Goal: Task Accomplishment & Management: Use online tool/utility

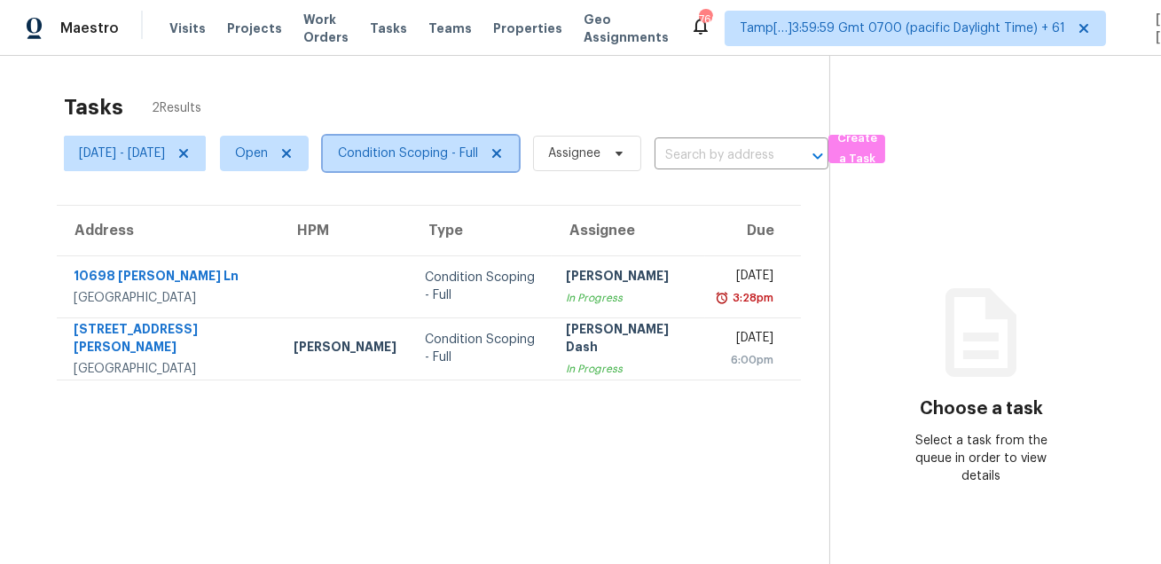
click at [411, 157] on span "Condition Scoping - Full" at bounding box center [408, 154] width 140 height 18
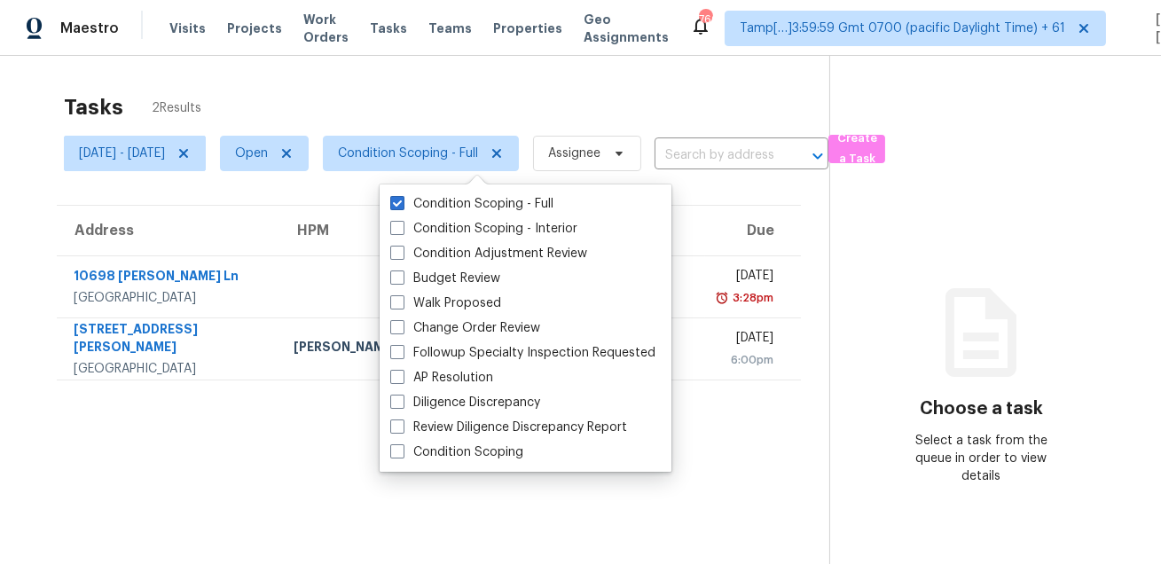
click at [469, 77] on div "Tasks 2 Results Tue, Aug 19 - Tue, Aug 19 Open Condition Scoping - Full Assigne…" at bounding box center [580, 338] width 1161 height 564
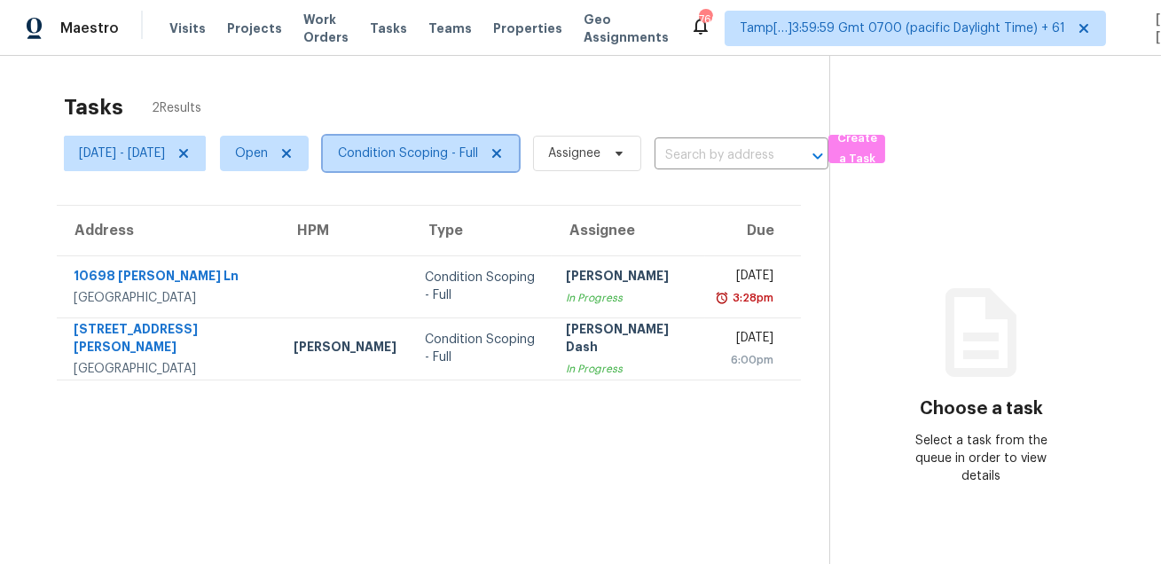
click at [448, 158] on span "Condition Scoping - Full" at bounding box center [408, 154] width 140 height 18
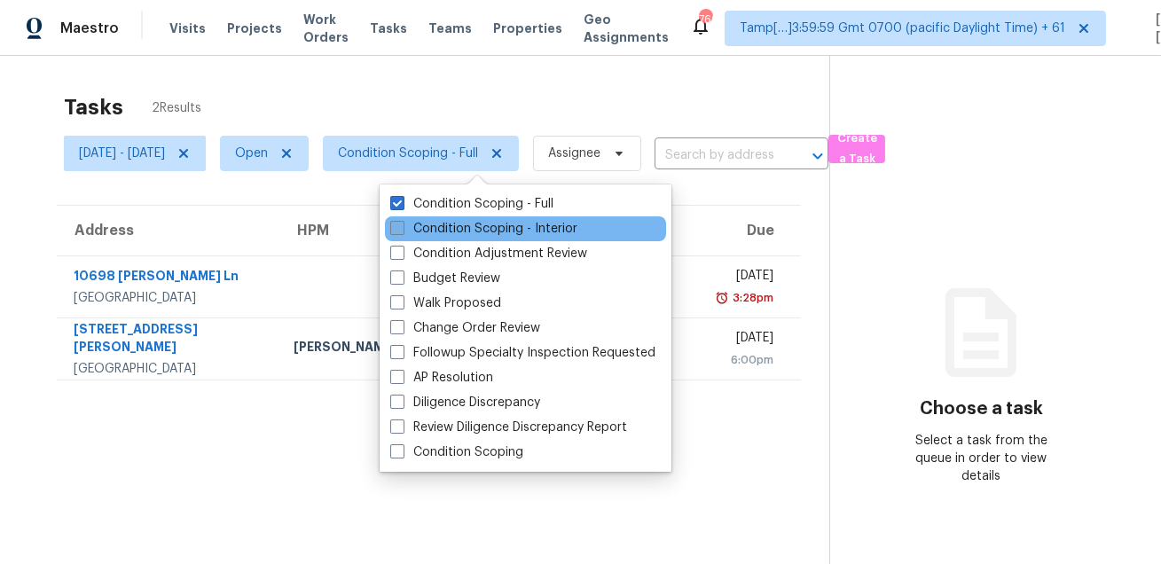
click at [450, 226] on label "Condition Scoping - Interior" at bounding box center [483, 229] width 187 height 18
click at [402, 226] on input "Condition Scoping - Interior" at bounding box center [396, 226] width 12 height 12
checkbox input "true"
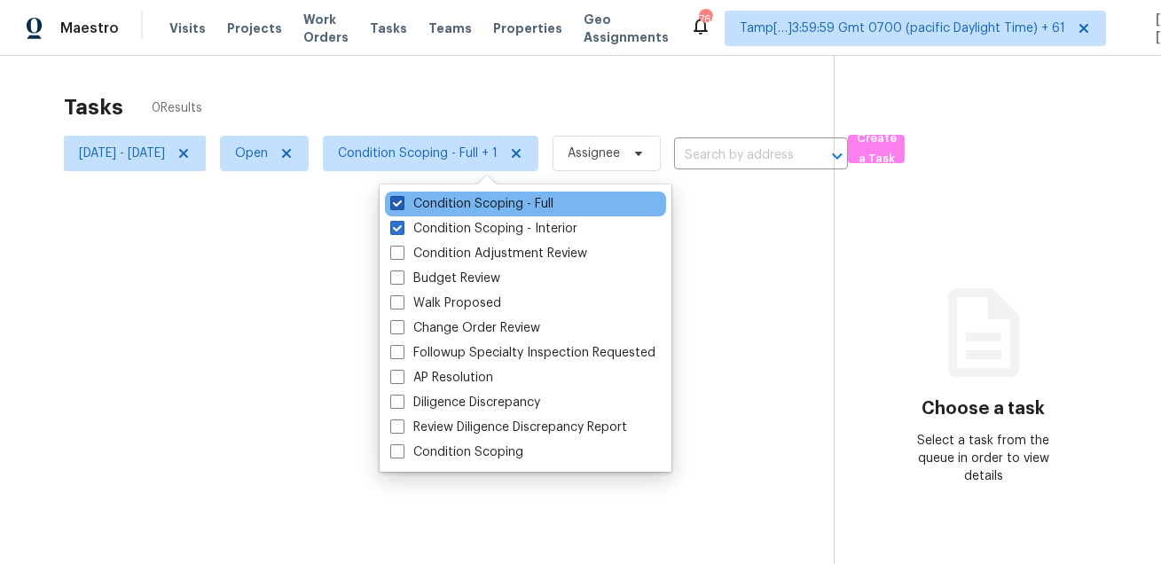
click at [457, 201] on label "Condition Scoping - Full" at bounding box center [471, 204] width 163 height 18
click at [402, 201] on input "Condition Scoping - Full" at bounding box center [396, 201] width 12 height 12
checkbox input "false"
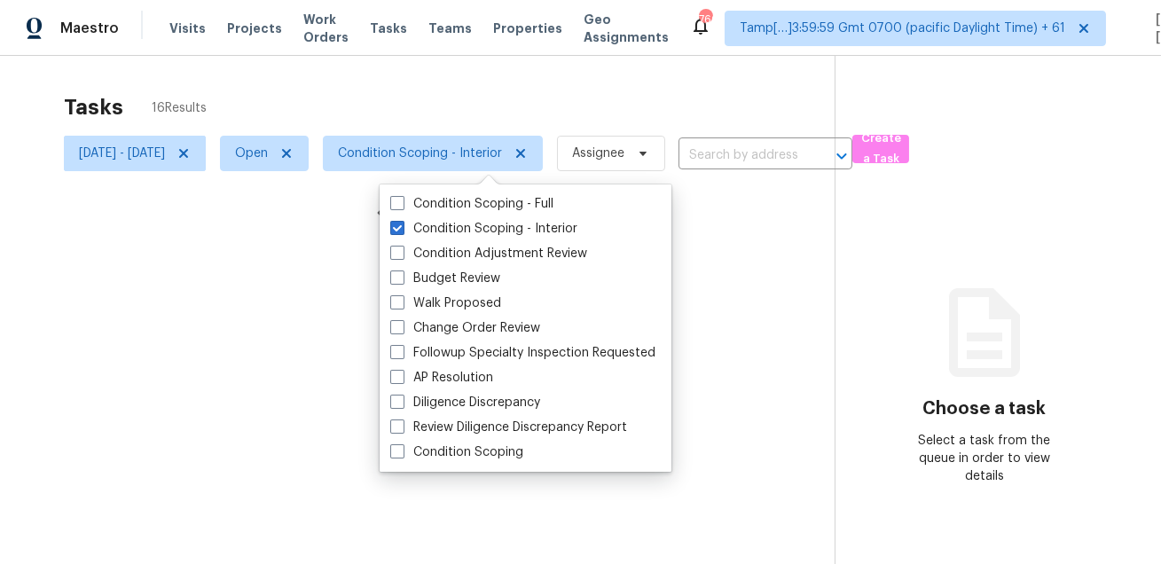
click at [454, 96] on div at bounding box center [580, 282] width 1161 height 564
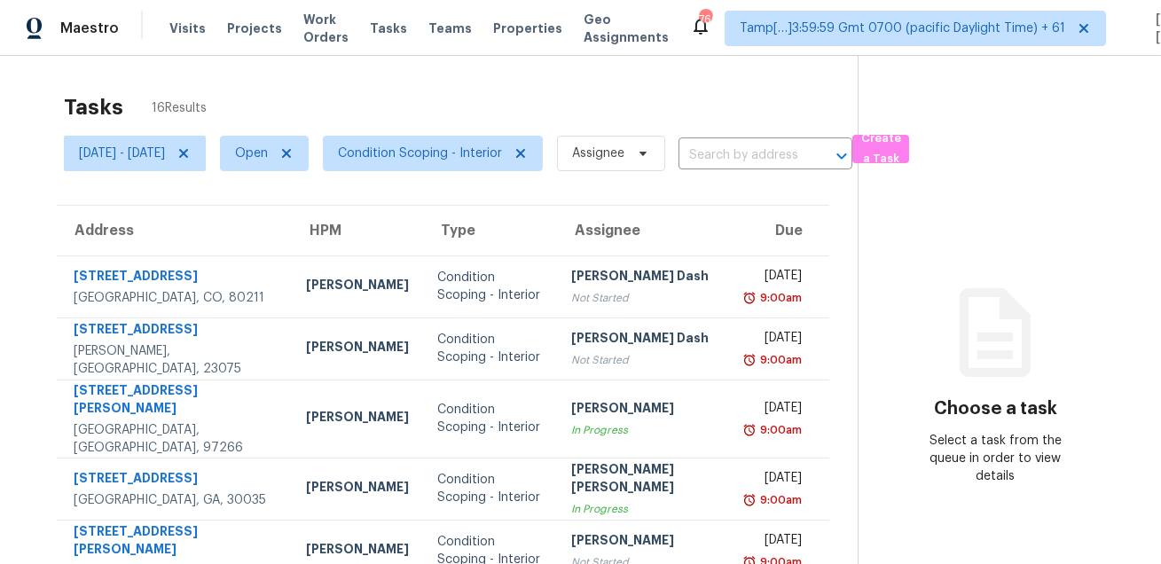
scroll to position [359, 0]
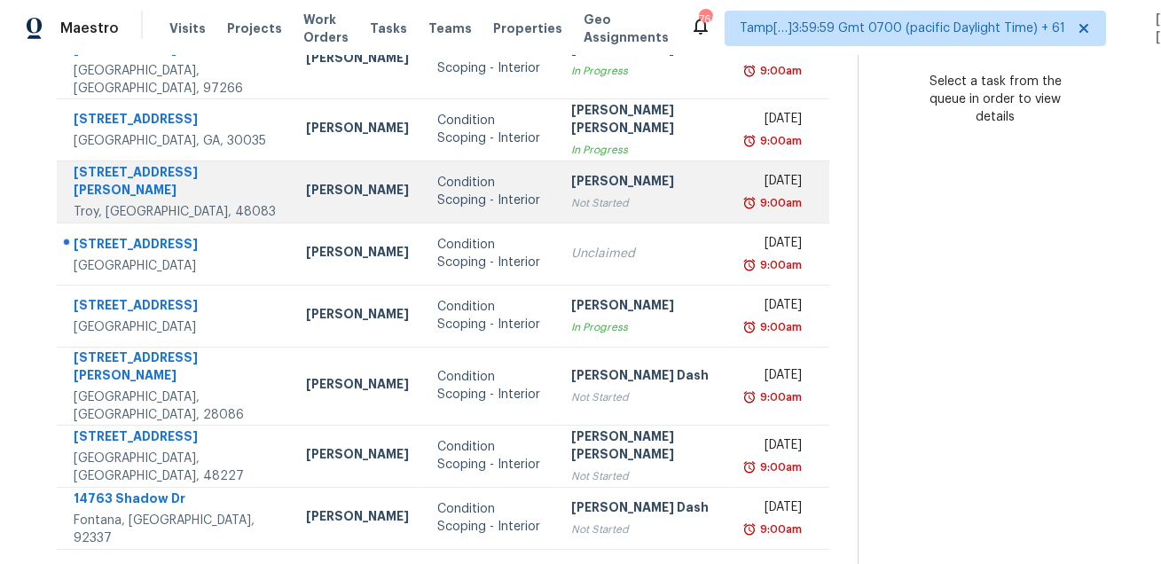
click at [116, 205] on td "2530 Rhodes Dr Troy, MI, 48083" at bounding box center [174, 191] width 235 height 62
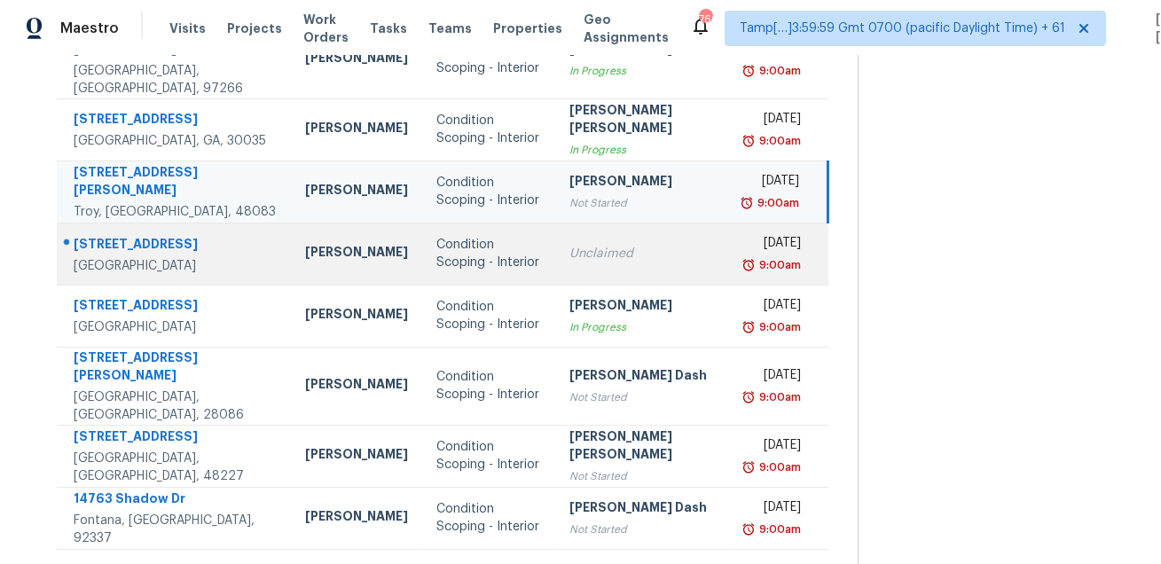
click at [113, 235] on div "[STREET_ADDRESS]" at bounding box center [175, 246] width 203 height 22
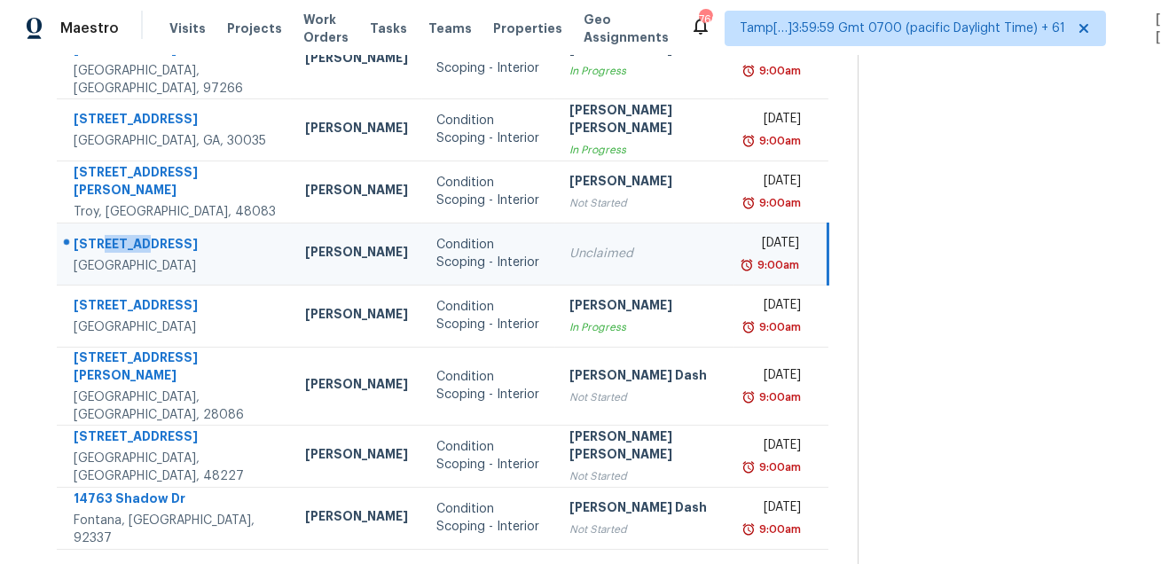
click at [113, 235] on div "[STREET_ADDRESS]" at bounding box center [175, 246] width 203 height 22
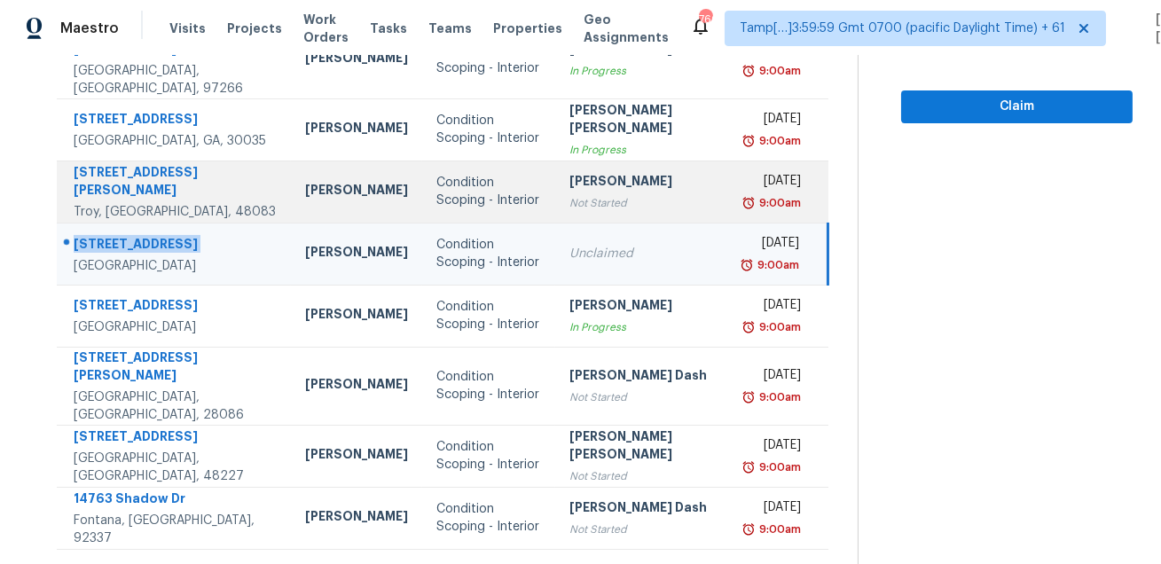
copy div "[STREET_ADDRESS]"
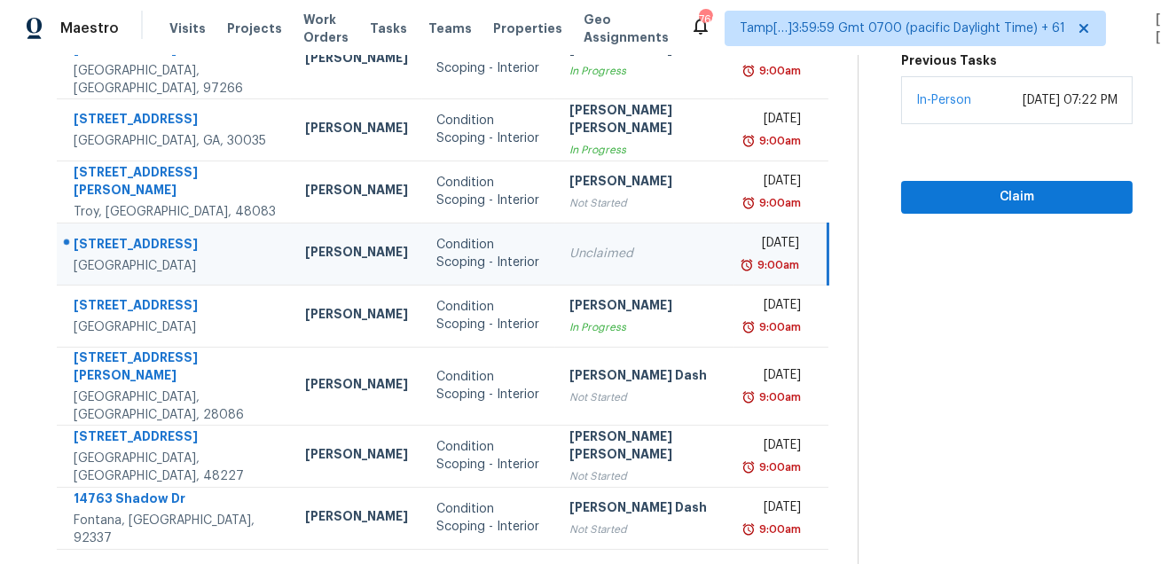
click at [486, 563] on icon at bounding box center [494, 572] width 16 height 16
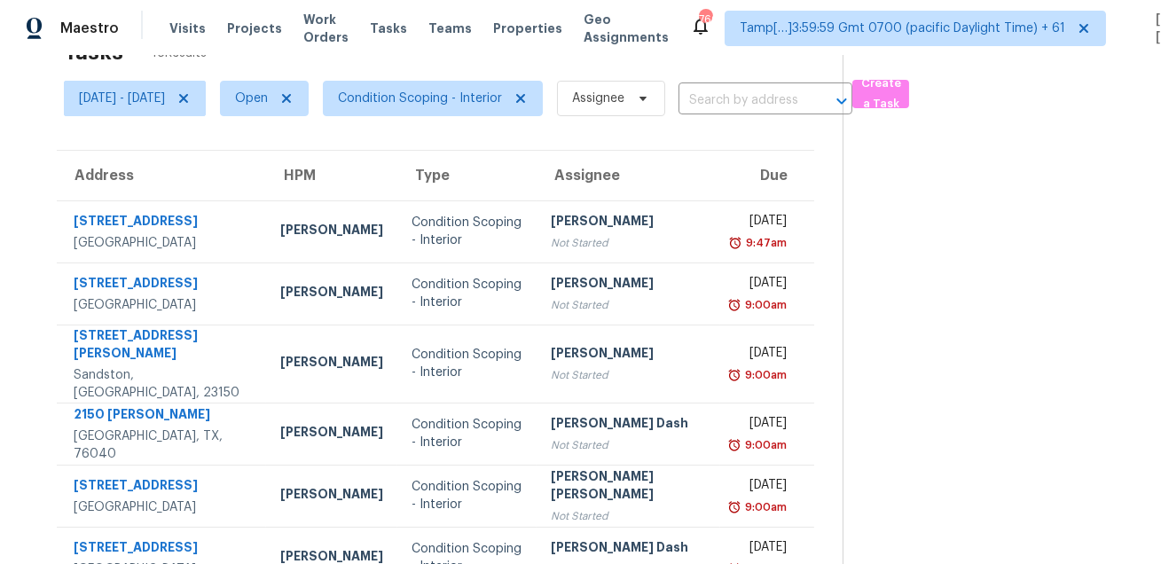
scroll to position [126, 0]
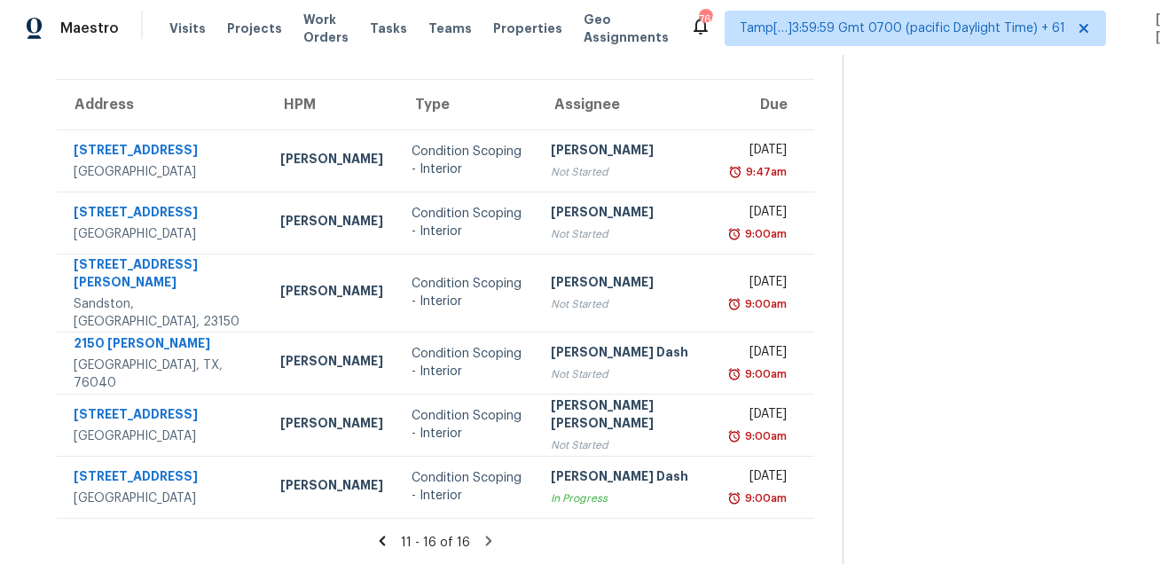
click at [386, 542] on icon at bounding box center [382, 541] width 6 height 10
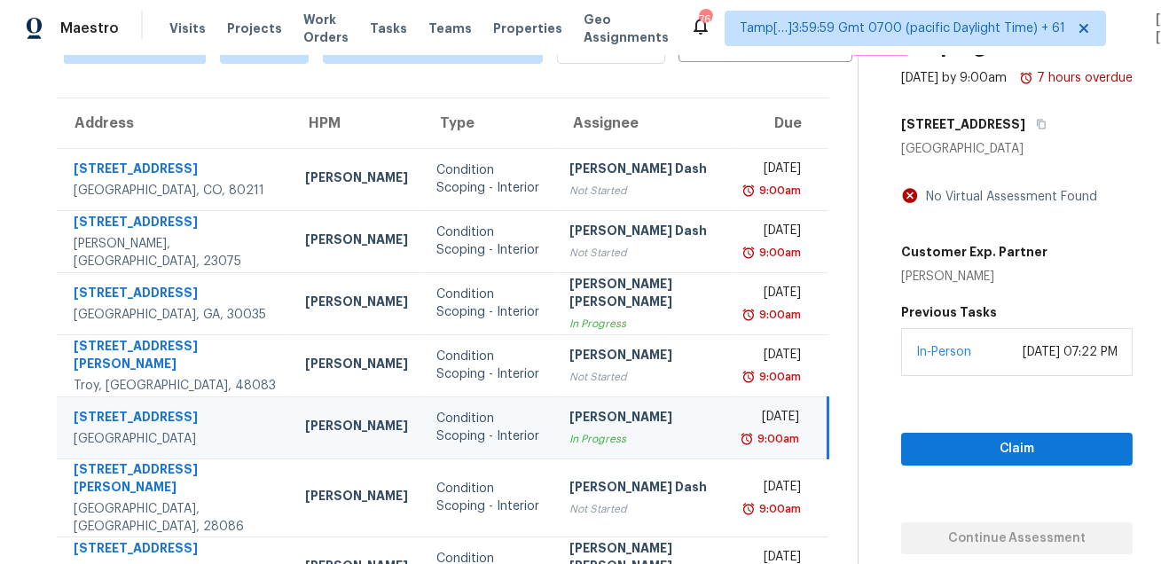
scroll to position [88, 0]
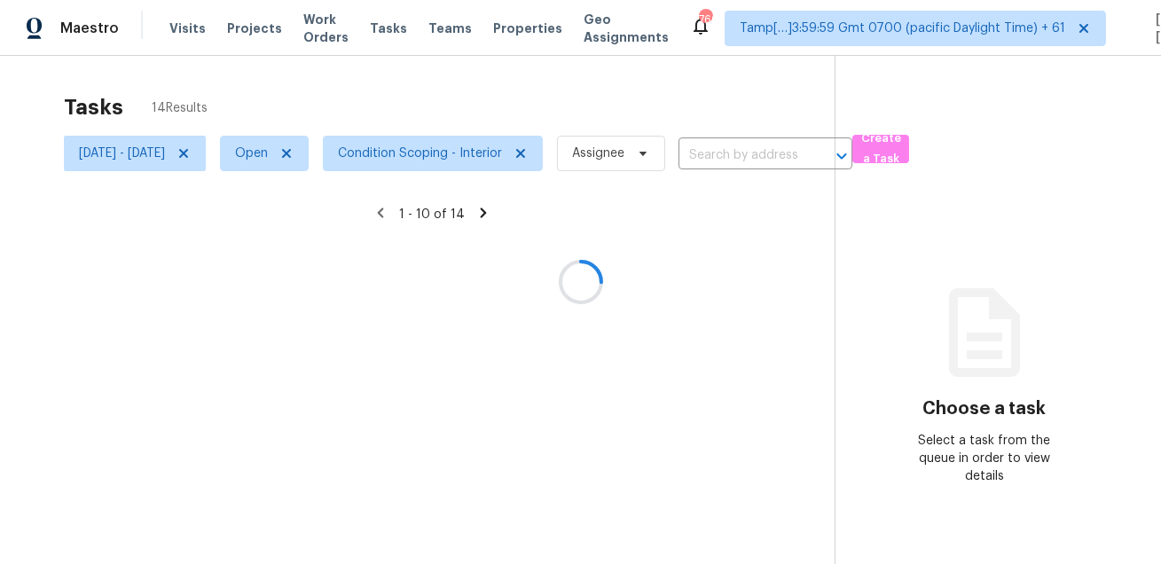
click at [575, 87] on div at bounding box center [580, 282] width 1161 height 564
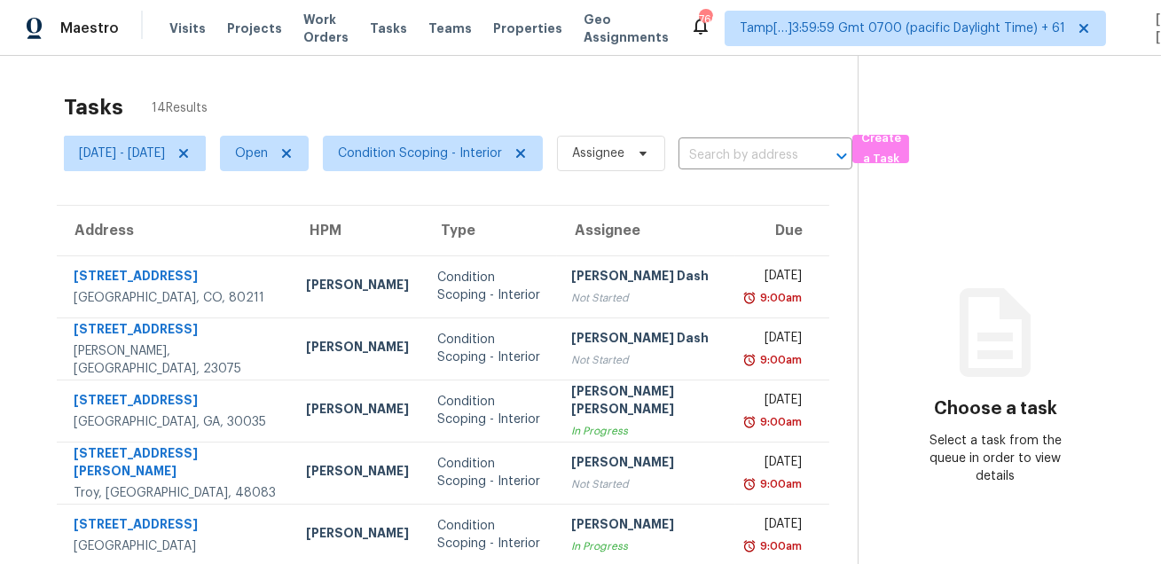
click at [448, 171] on span "Condition Scoping - Interior" at bounding box center [426, 153] width 234 height 46
click at [463, 148] on span "Condition Scoping - Interior" at bounding box center [420, 154] width 164 height 18
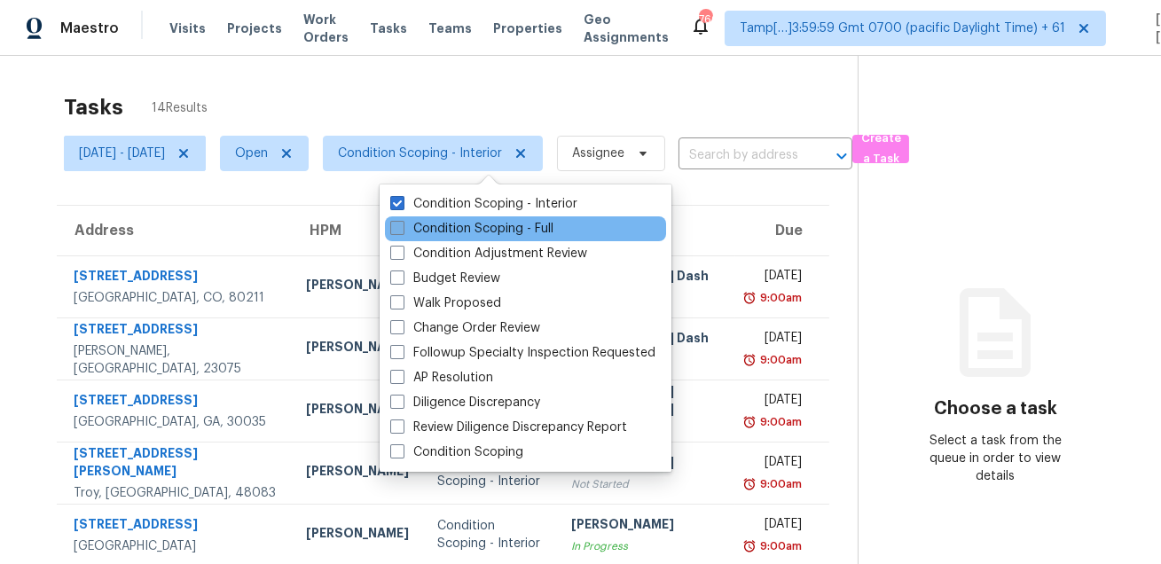
click at [443, 228] on label "Condition Scoping - Full" at bounding box center [471, 229] width 163 height 18
click at [402, 228] on input "Condition Scoping - Full" at bounding box center [396, 226] width 12 height 12
checkbox input "true"
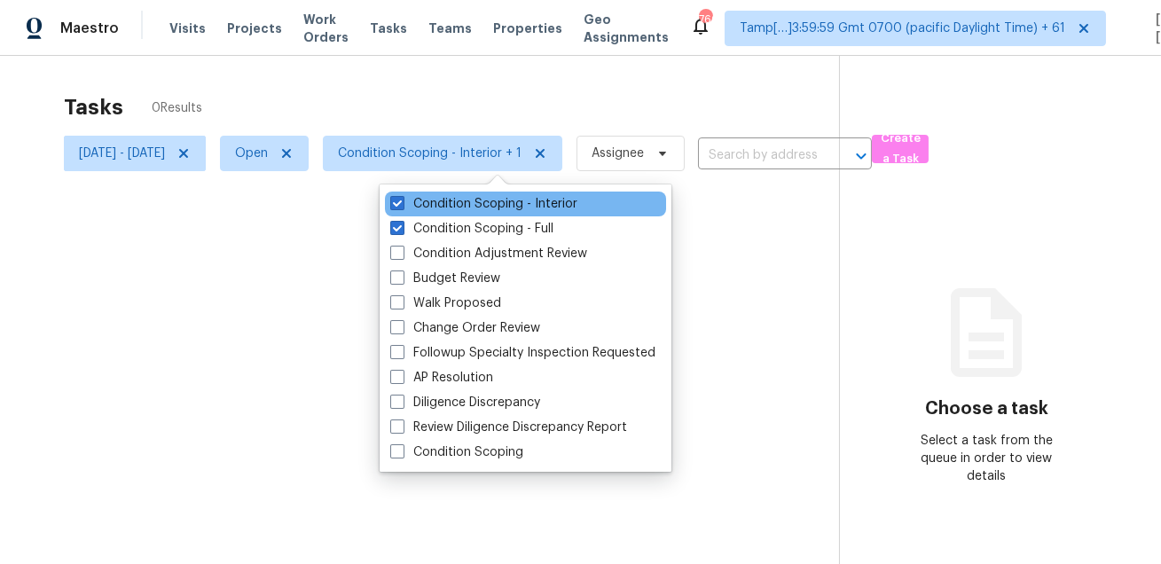
click at [449, 193] on div "Condition Scoping - Interior" at bounding box center [525, 204] width 281 height 25
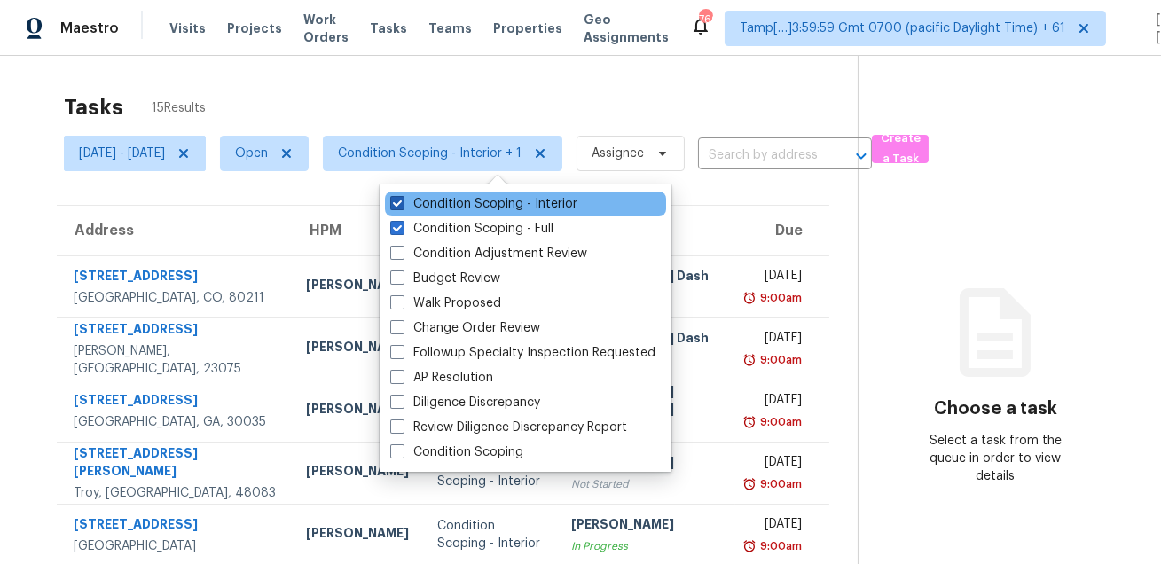
click at [442, 203] on label "Condition Scoping - Interior" at bounding box center [483, 204] width 187 height 18
click at [402, 203] on input "Condition Scoping - Interior" at bounding box center [396, 201] width 12 height 12
checkbox input "false"
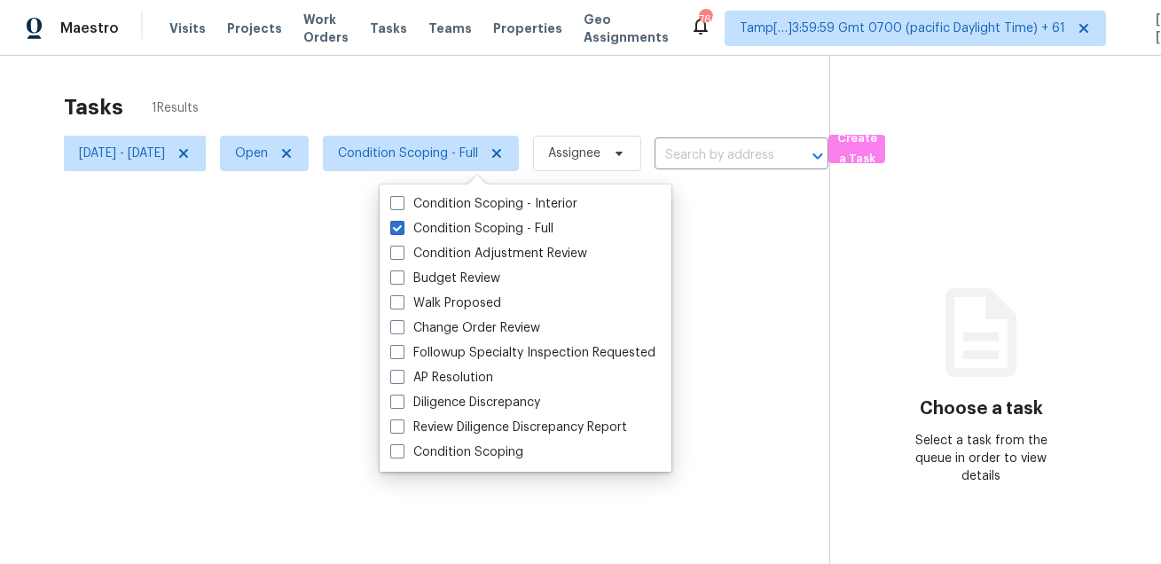
click at [474, 98] on div at bounding box center [580, 282] width 1161 height 564
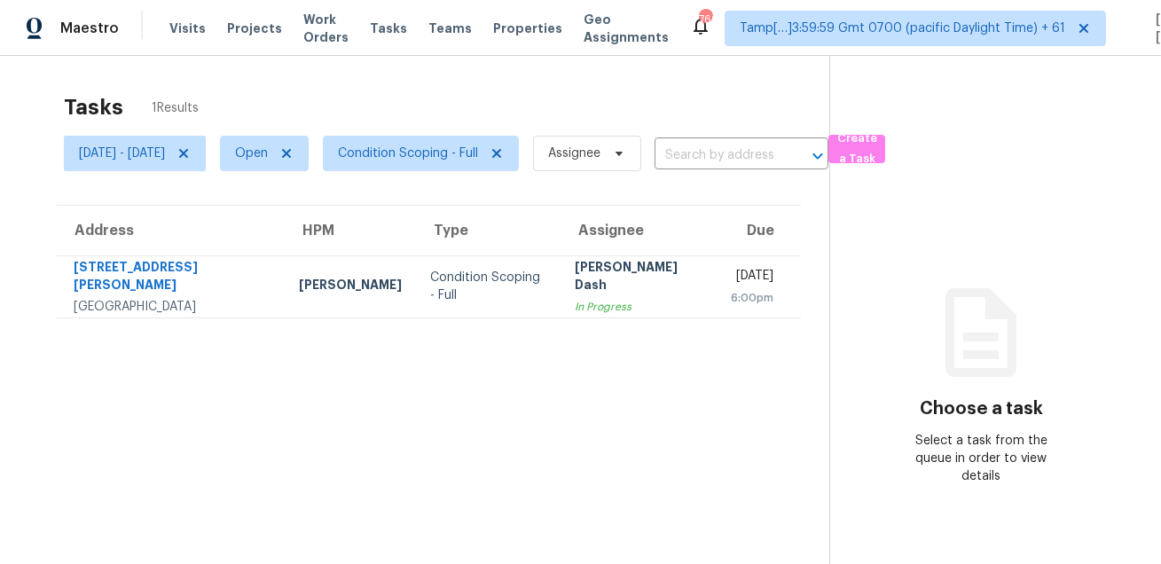
click at [506, 102] on div "Tasks 1 Results" at bounding box center [446, 107] width 765 height 46
click at [450, 160] on span "Condition Scoping - Full" at bounding box center [408, 154] width 140 height 18
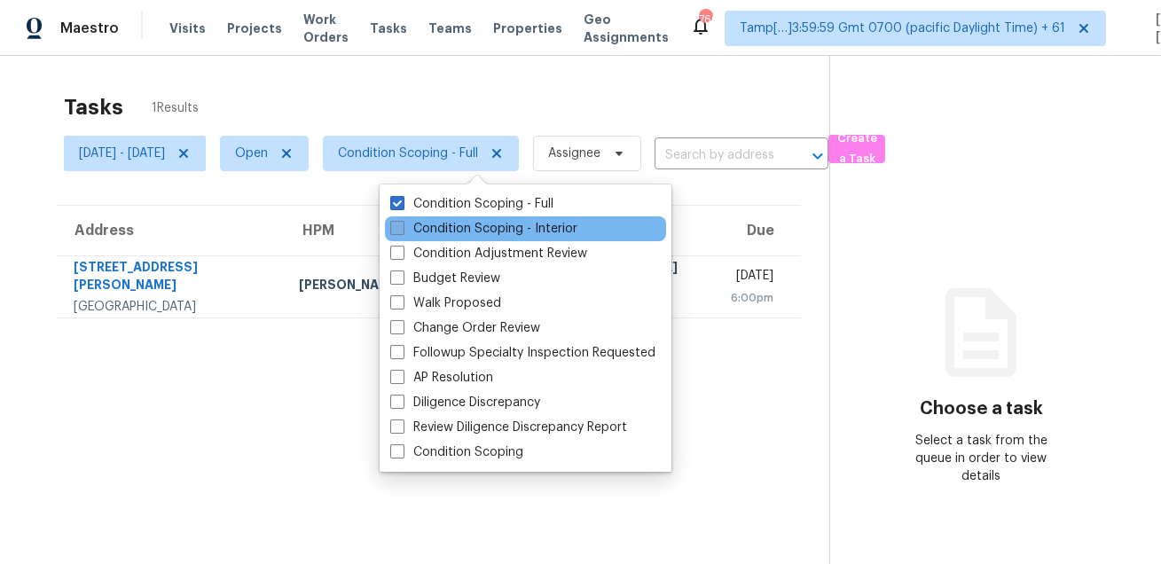
click at [437, 223] on label "Condition Scoping - Interior" at bounding box center [483, 229] width 187 height 18
click at [402, 223] on input "Condition Scoping - Interior" at bounding box center [396, 226] width 12 height 12
checkbox input "true"
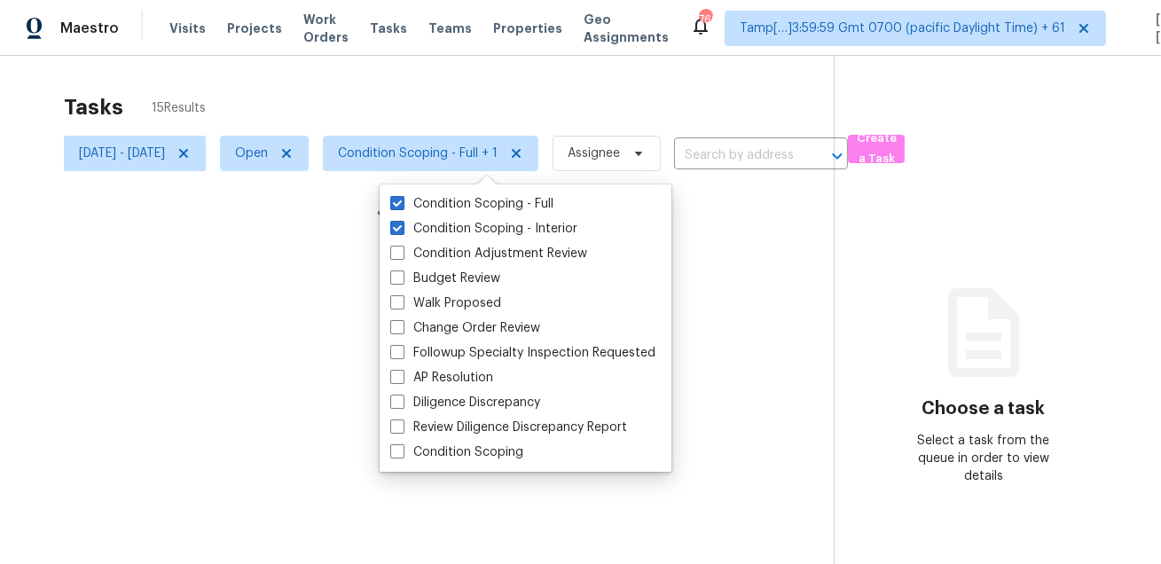
click at [448, 119] on div at bounding box center [580, 282] width 1161 height 564
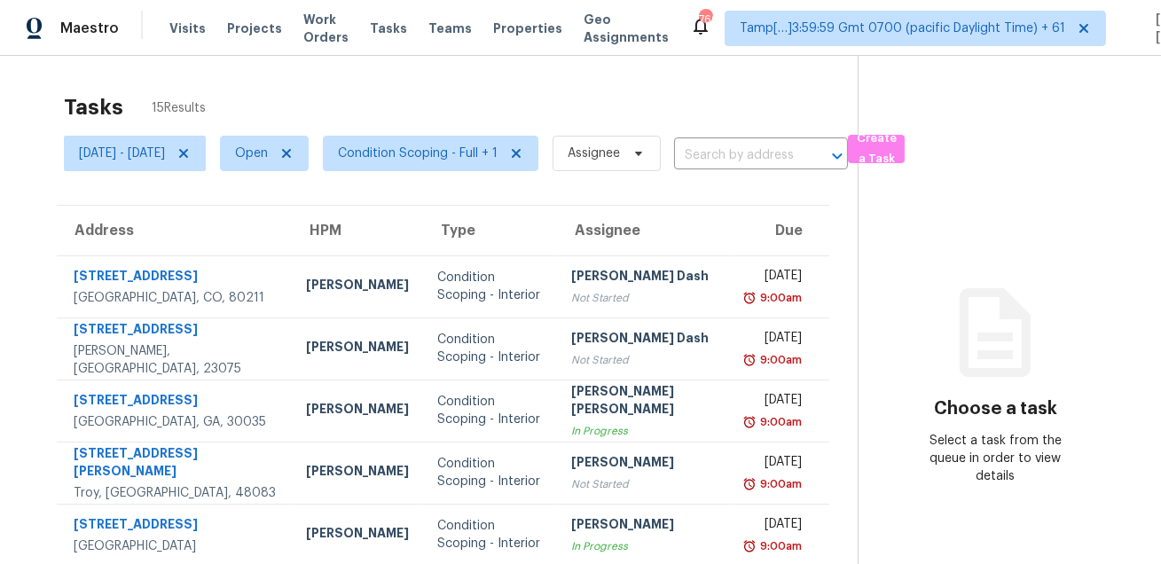
click at [558, 85] on div "Tasks 15 Results" at bounding box center [461, 107] width 794 height 46
click at [469, 100] on div "Tasks 15 Results" at bounding box center [461, 107] width 794 height 46
click at [317, 98] on div "Tasks 15 Results" at bounding box center [461, 107] width 794 height 46
click at [190, 78] on div "Tasks 15 Results Tue, Aug 19 - Tue, Aug 19 Open Condition Scoping - Full + 1 As…" at bounding box center [580, 498] width 1161 height 884
click at [418, 87] on div "Tasks 15 Results" at bounding box center [461, 107] width 794 height 46
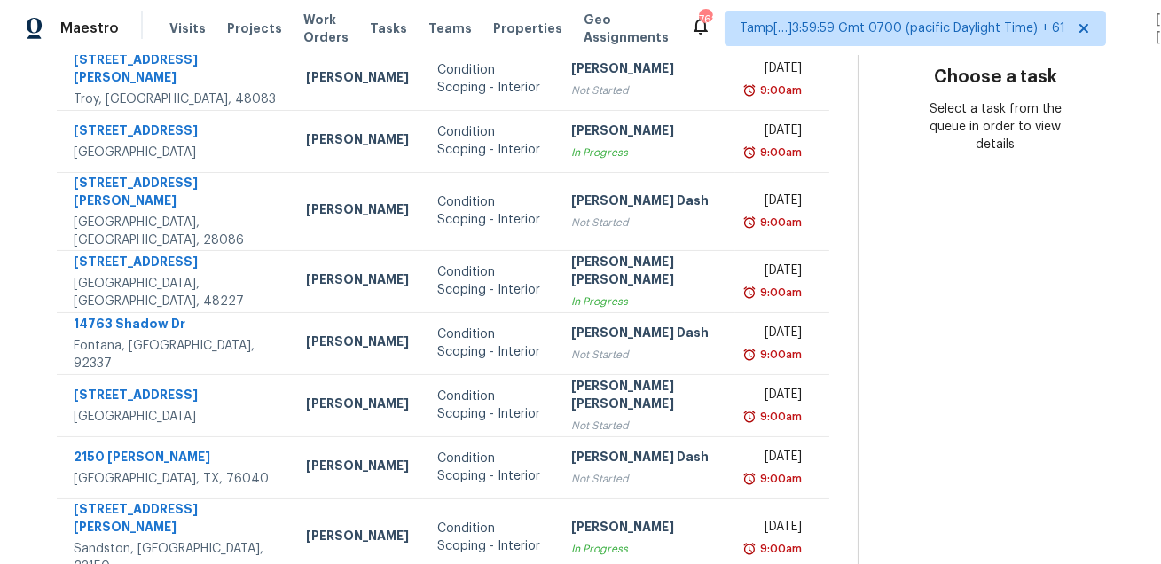
scroll to position [359, 0]
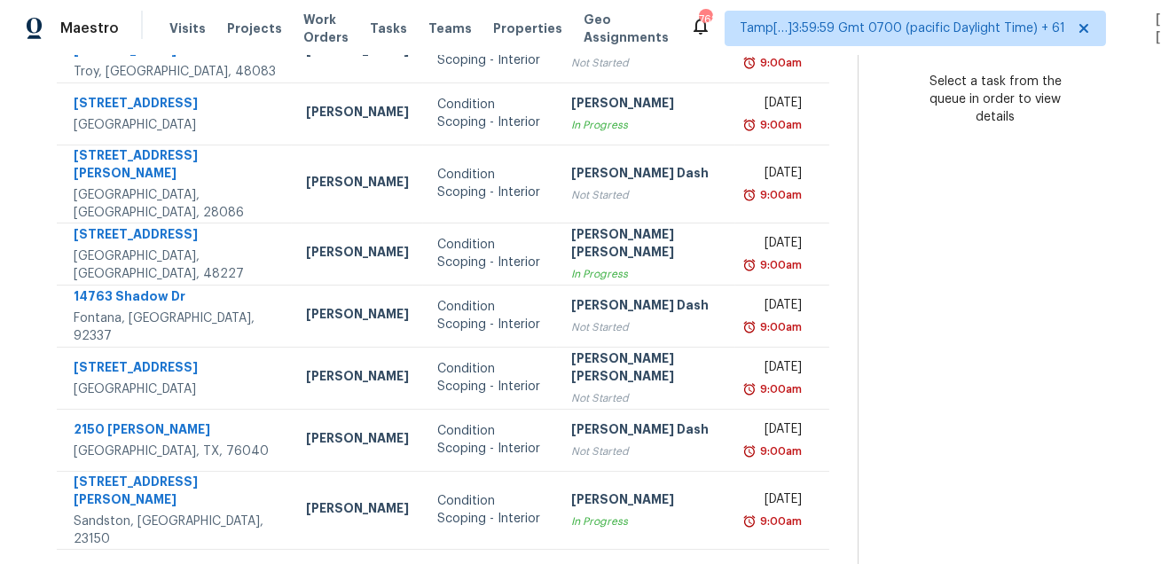
click at [490, 563] on icon at bounding box center [493, 572] width 6 height 10
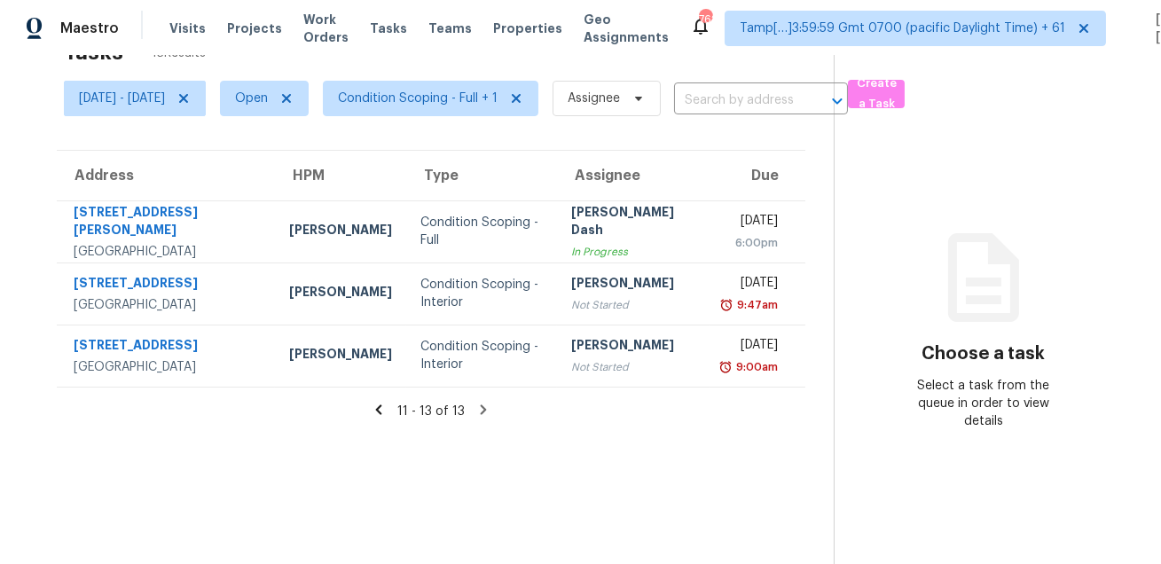
scroll to position [0, 0]
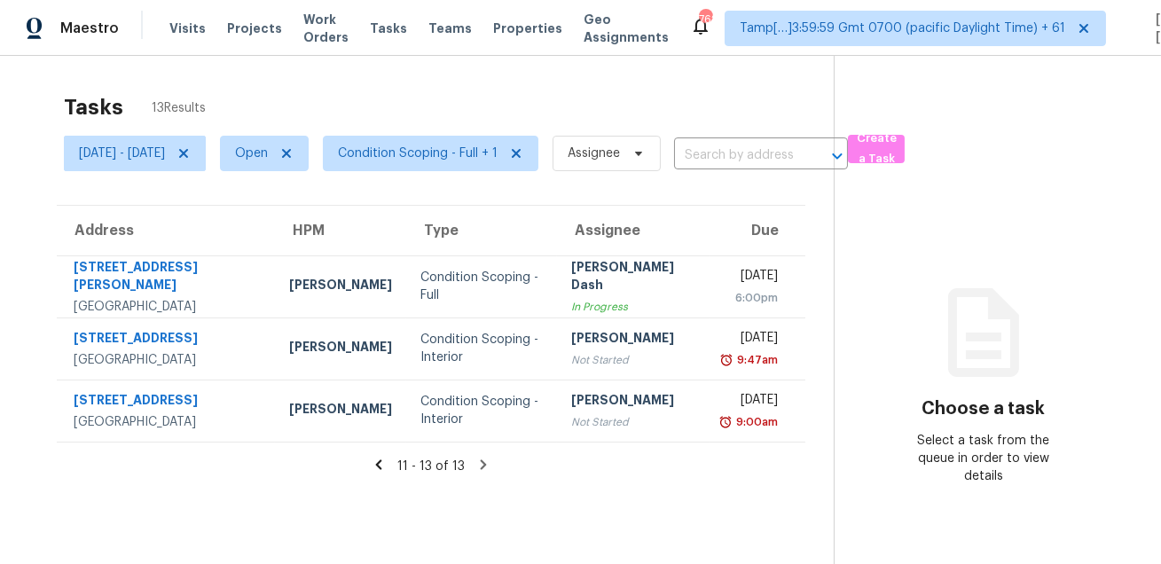
click at [577, 95] on div "Tasks 13 Results" at bounding box center [449, 107] width 770 height 46
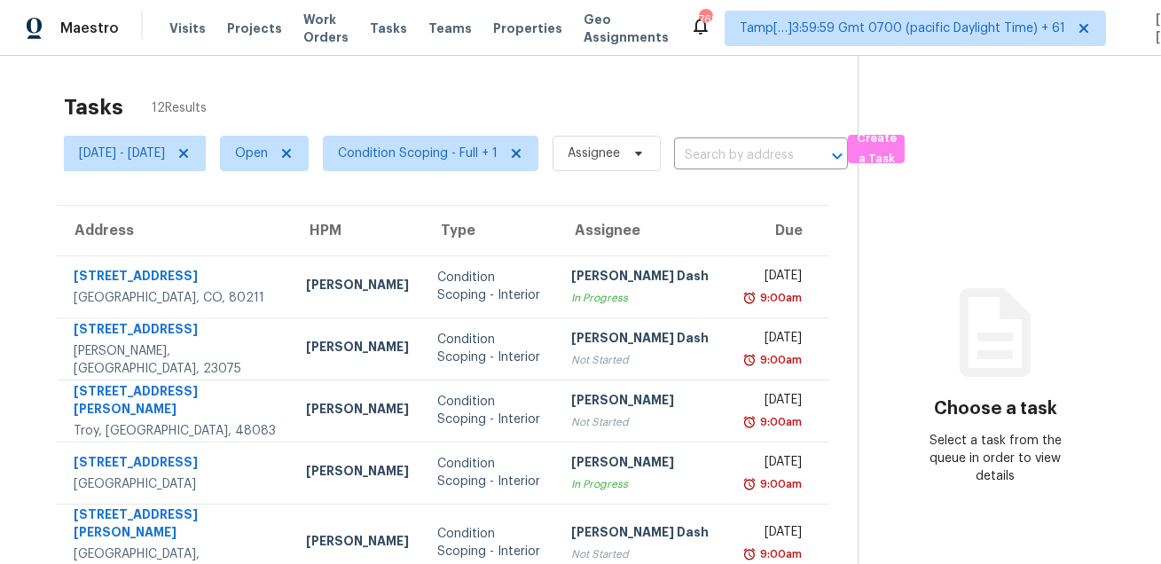
click at [575, 101] on div "Tasks 12 Results" at bounding box center [461, 107] width 794 height 46
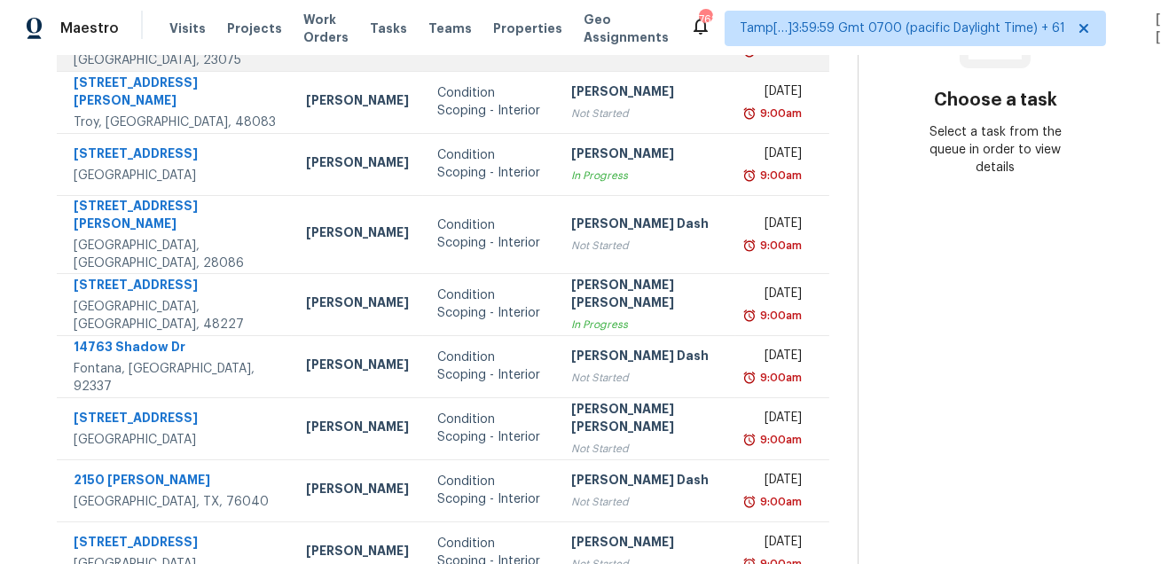
scroll to position [359, 0]
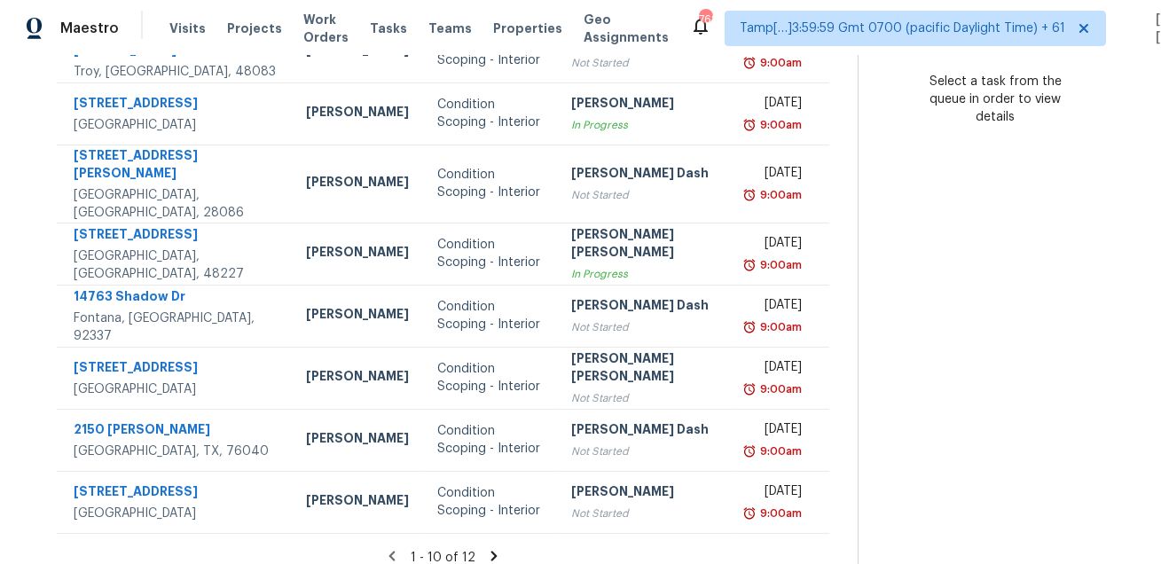
click at [490, 551] on icon at bounding box center [493, 556] width 6 height 10
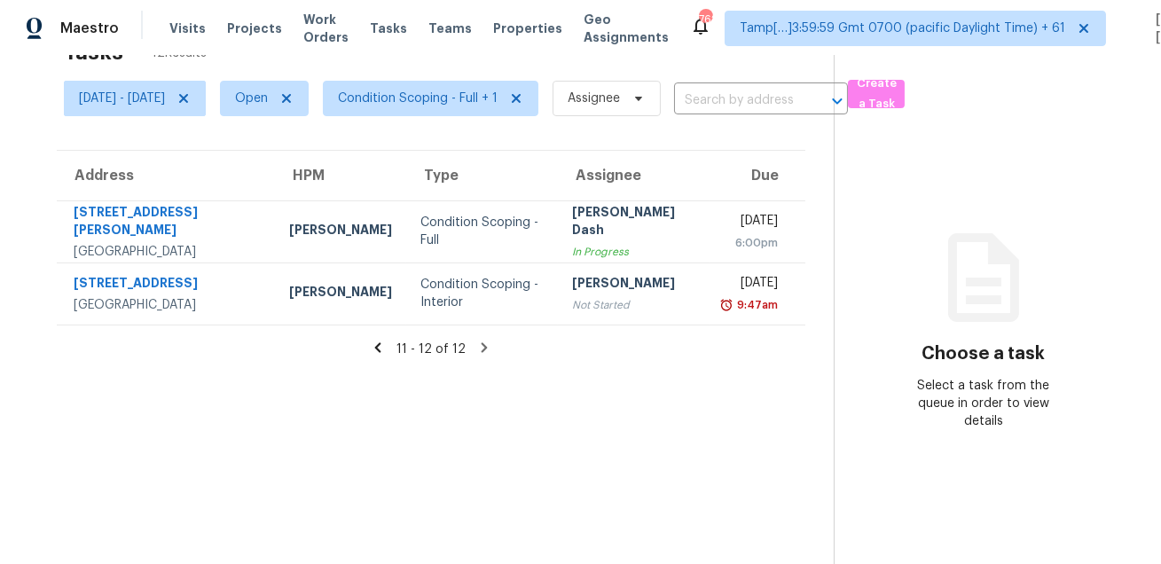
scroll to position [0, 0]
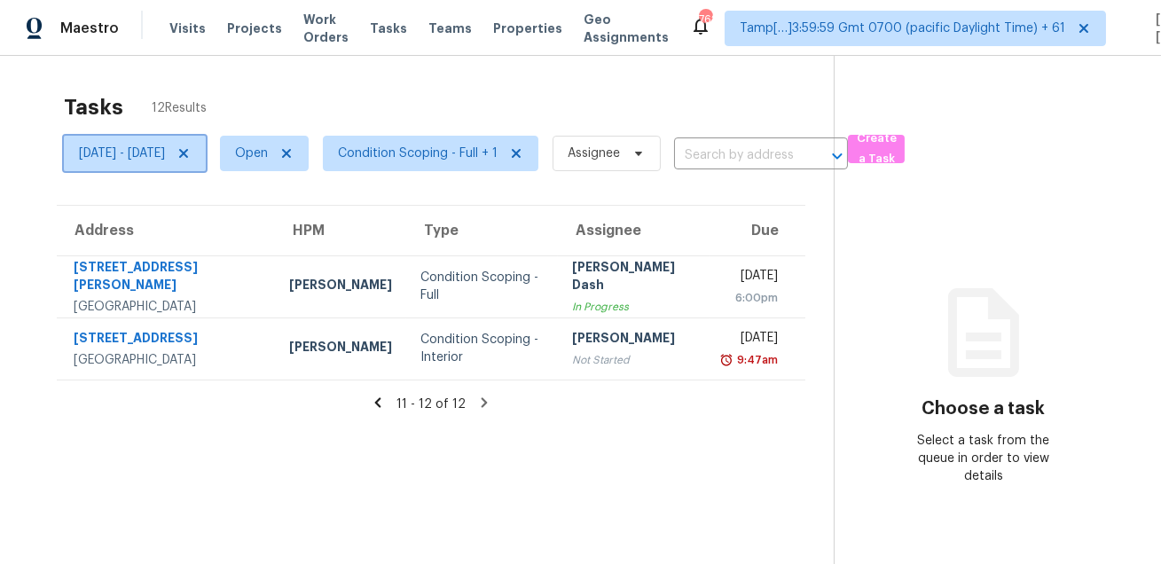
click at [165, 152] on span "[DATE] - [DATE]" at bounding box center [122, 154] width 86 height 18
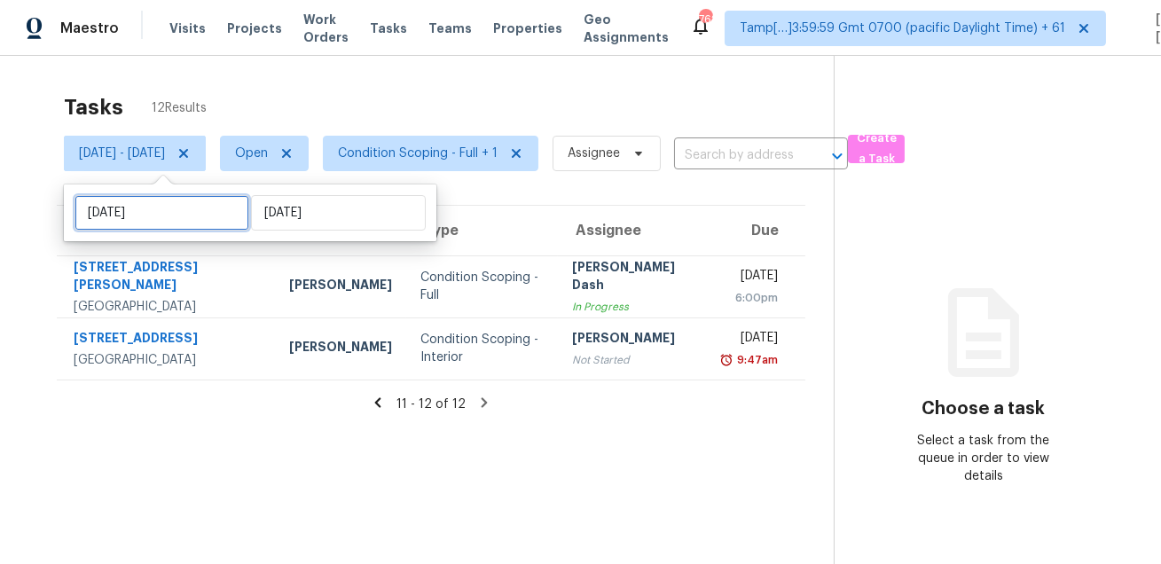
click at [178, 216] on input "[DATE]" at bounding box center [161, 212] width 175 height 35
select select "7"
select select "2025"
select select "8"
select select "2025"
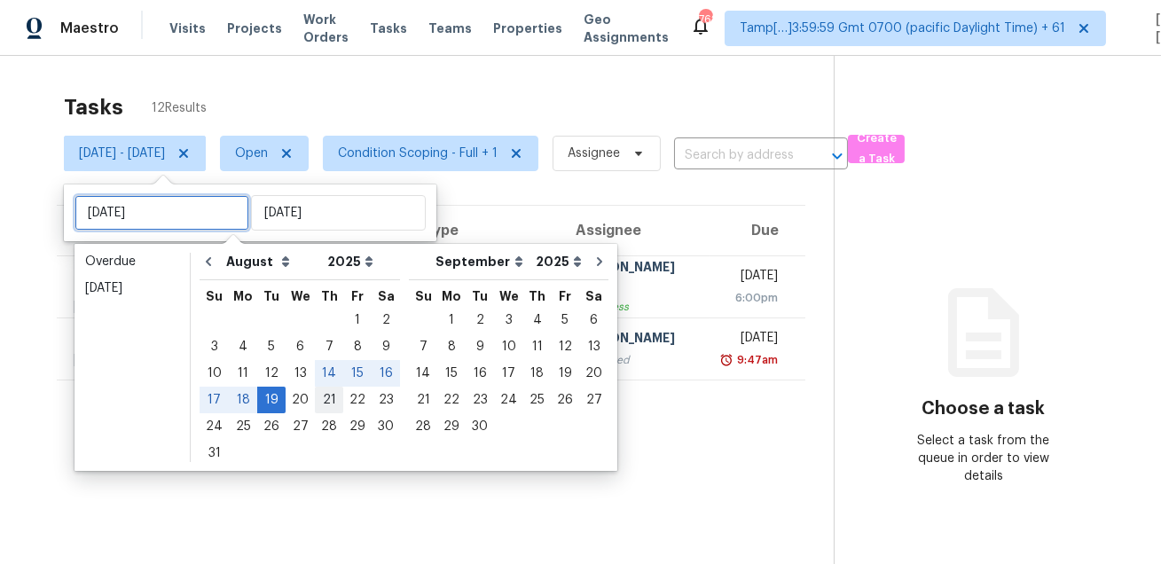
type input "[DATE]"
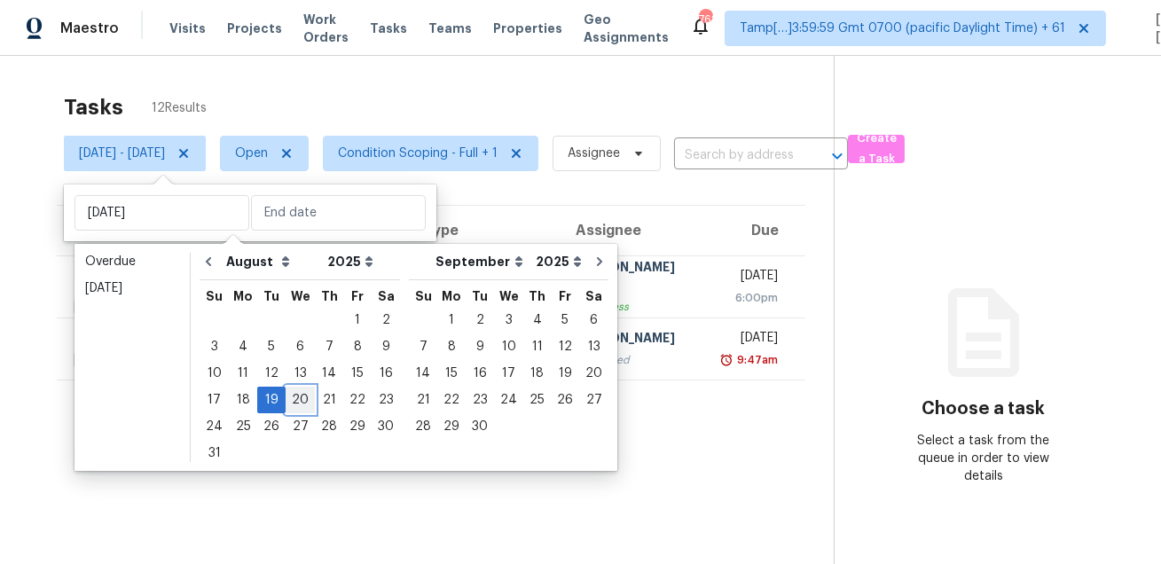
click at [302, 405] on div "20" at bounding box center [299, 399] width 29 height 25
type input "[DATE]"
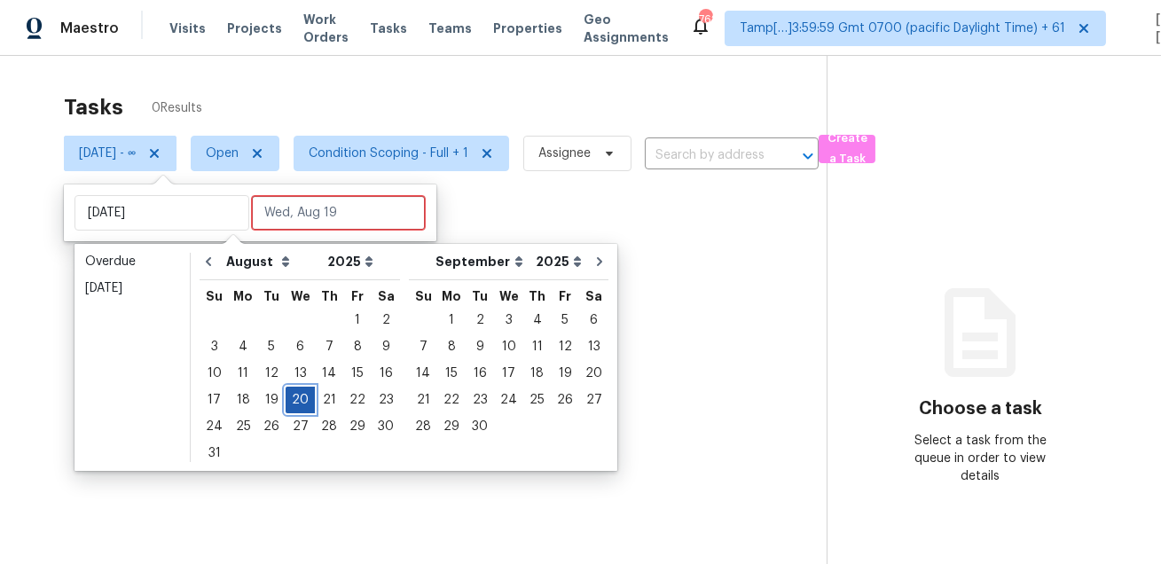
click at [302, 405] on div "20" at bounding box center [299, 399] width 29 height 25
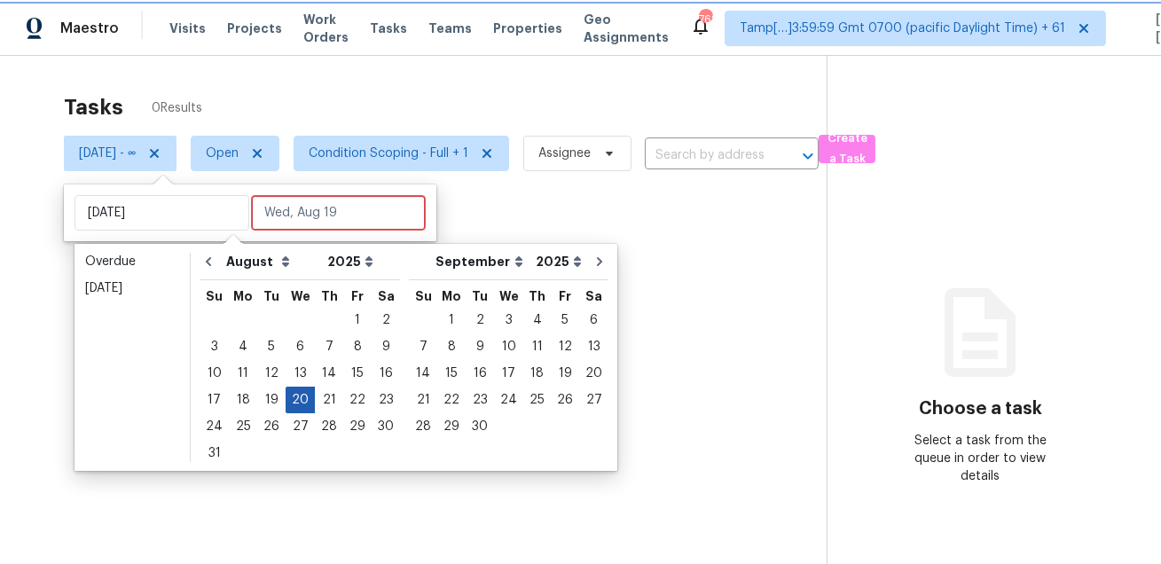
type input "[DATE]"
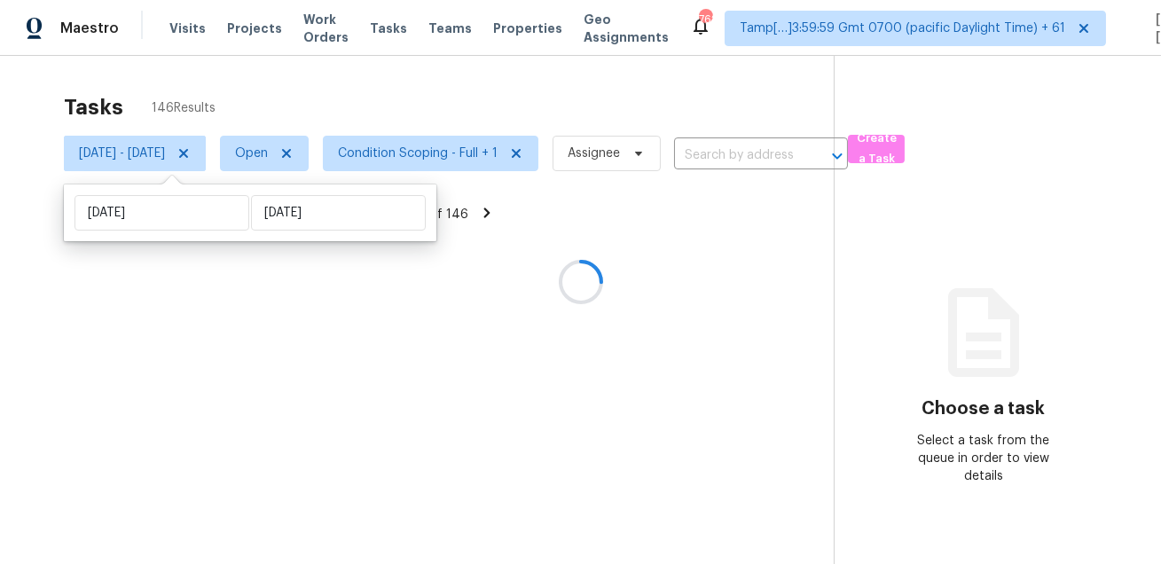
click at [510, 73] on div at bounding box center [580, 282] width 1161 height 564
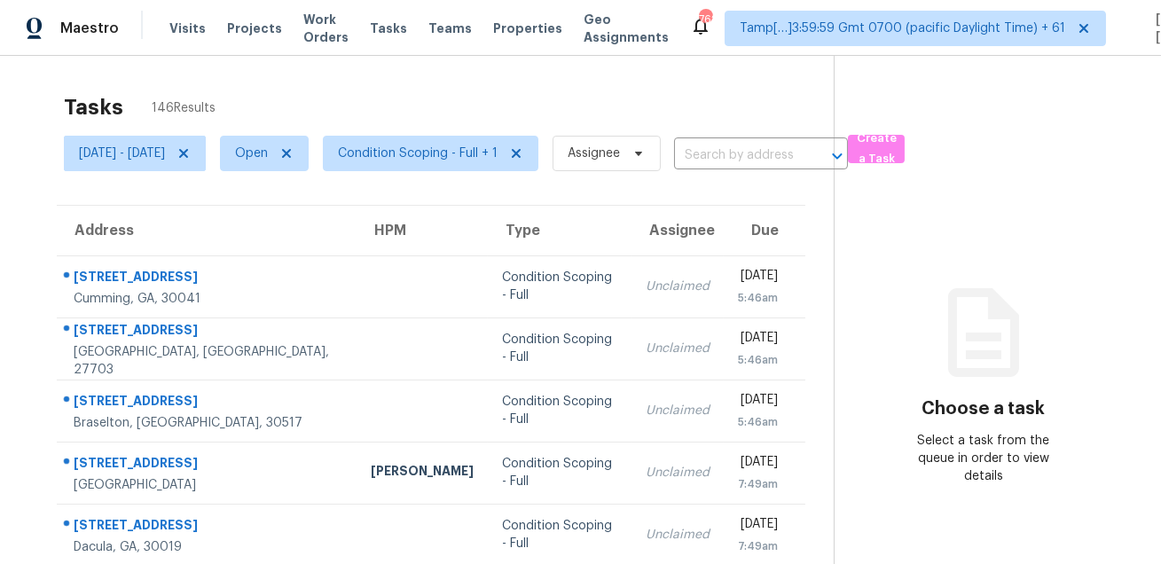
click at [499, 94] on div "Tasks 146 Results" at bounding box center [449, 107] width 770 height 46
click at [752, 105] on div "Tasks 146 Results" at bounding box center [449, 107] width 770 height 46
click at [459, 166] on span "Condition Scoping - Full + 1" at bounding box center [430, 153] width 215 height 35
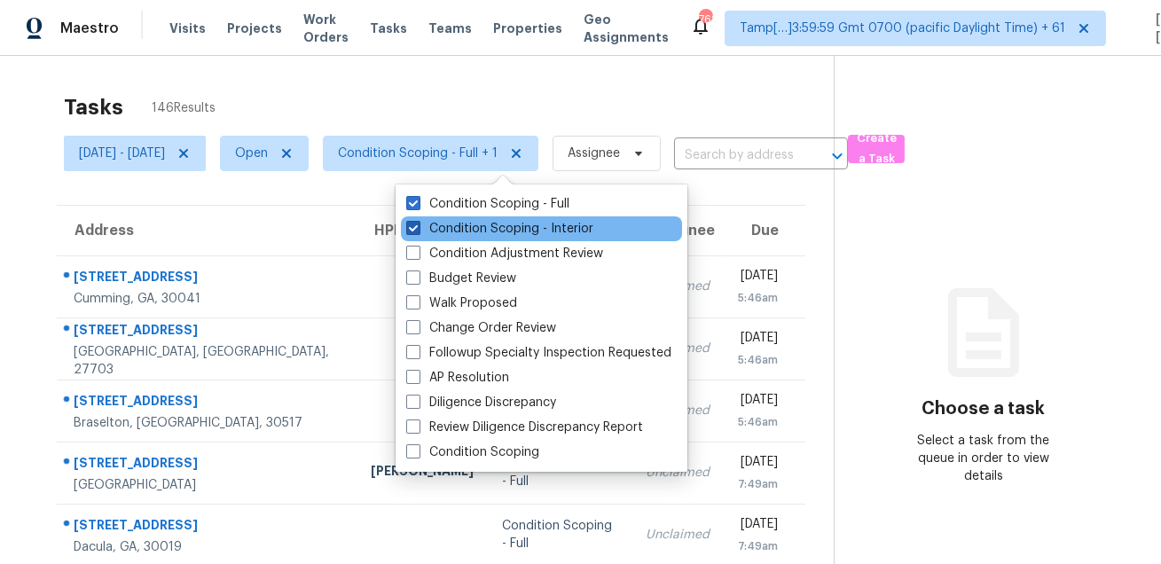
click at [442, 223] on label "Condition Scoping - Interior" at bounding box center [499, 229] width 187 height 18
click at [418, 223] on input "Condition Scoping - Interior" at bounding box center [412, 226] width 12 height 12
checkbox input "false"
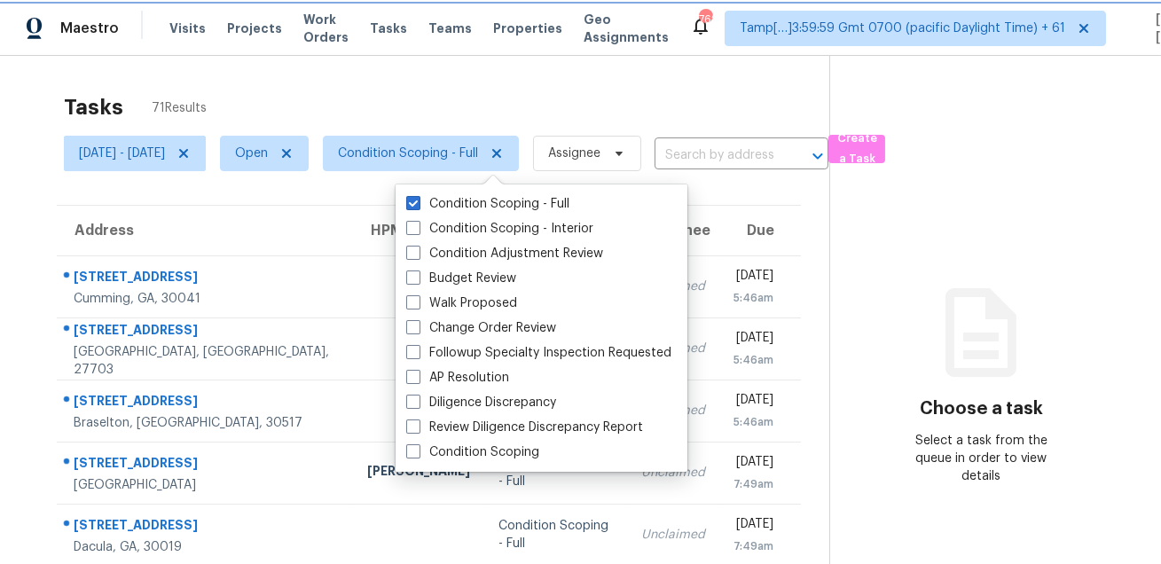
click at [451, 153] on span "Condition Scoping - Full" at bounding box center [408, 154] width 140 height 18
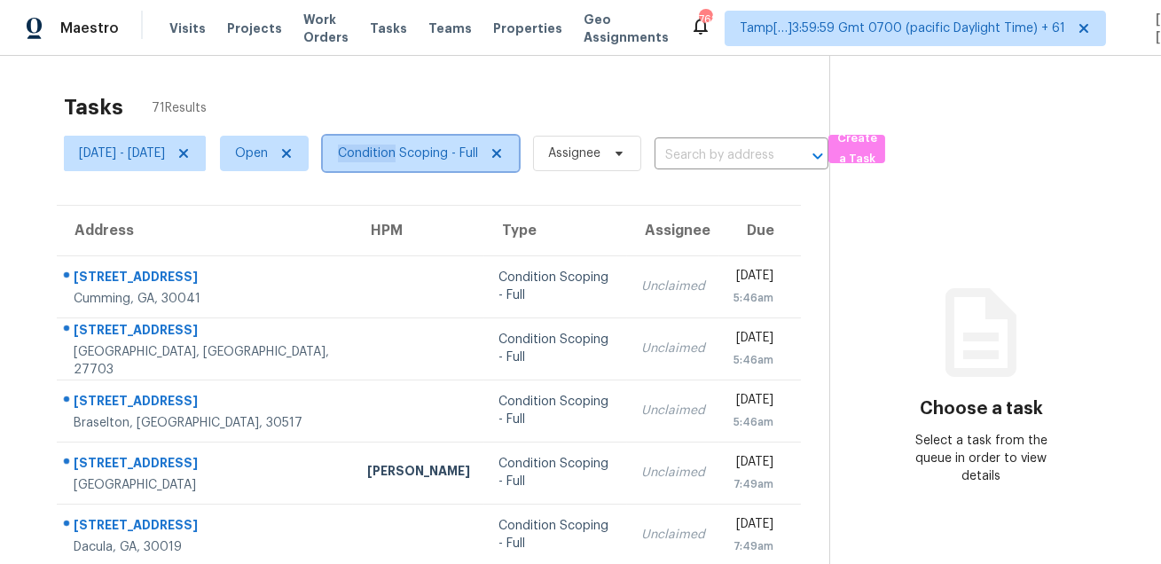
click at [451, 153] on span "Condition Scoping - Full" at bounding box center [408, 154] width 140 height 18
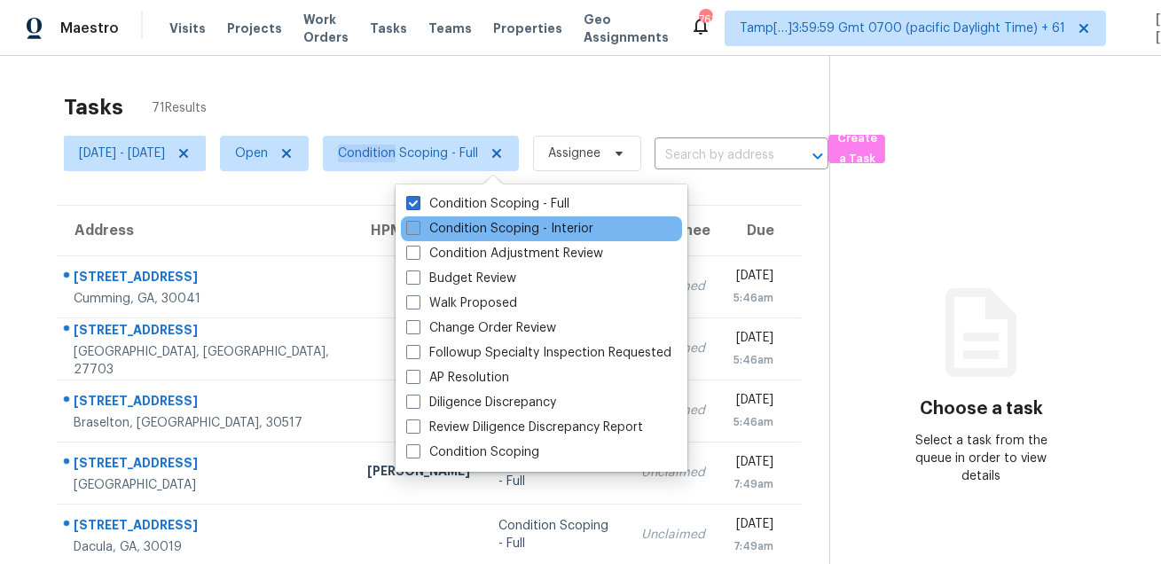
click at [434, 226] on label "Condition Scoping - Interior" at bounding box center [499, 229] width 187 height 18
click at [418, 226] on input "Condition Scoping - Interior" at bounding box center [412, 226] width 12 height 12
checkbox input "true"
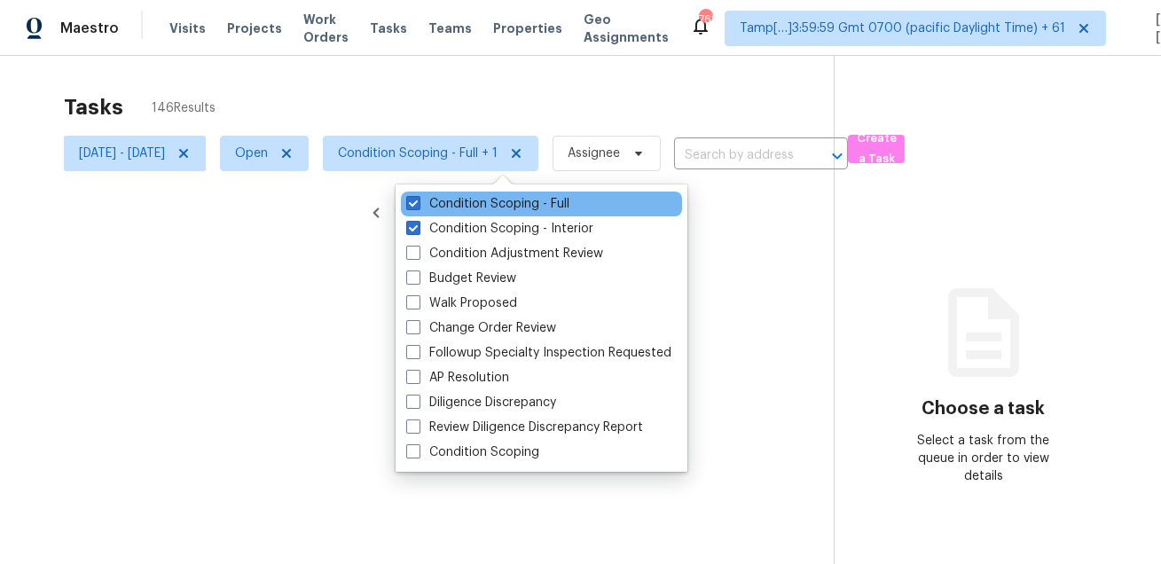
click at [444, 214] on div "Condition Scoping - Full" at bounding box center [541, 204] width 281 height 25
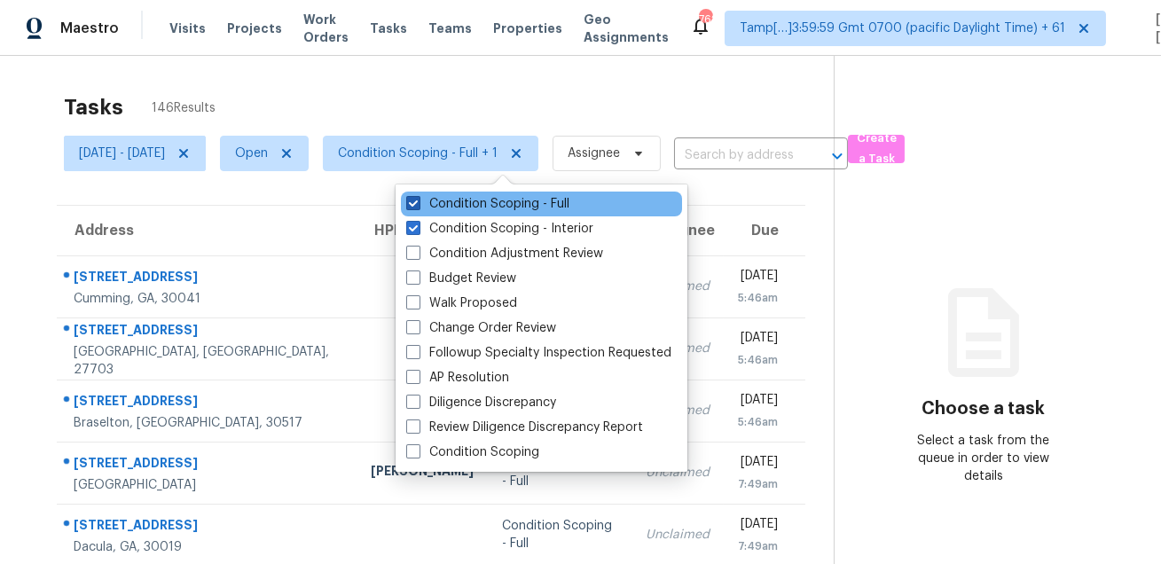
click at [446, 204] on label "Condition Scoping - Full" at bounding box center [487, 204] width 163 height 18
click at [418, 204] on input "Condition Scoping - Full" at bounding box center [412, 201] width 12 height 12
checkbox input "false"
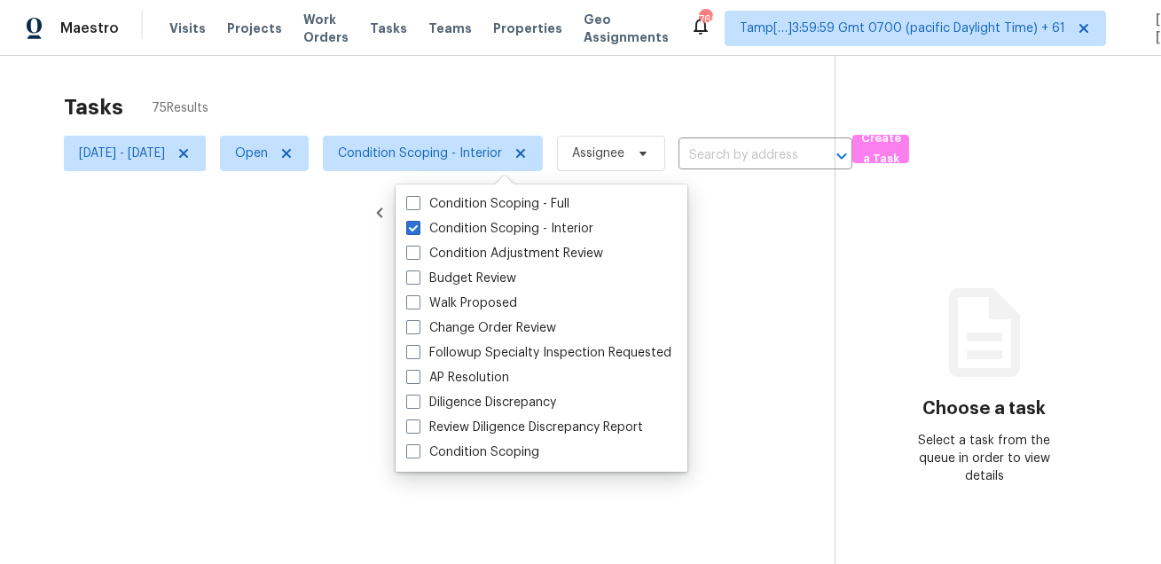
click at [485, 103] on div at bounding box center [580, 282] width 1161 height 564
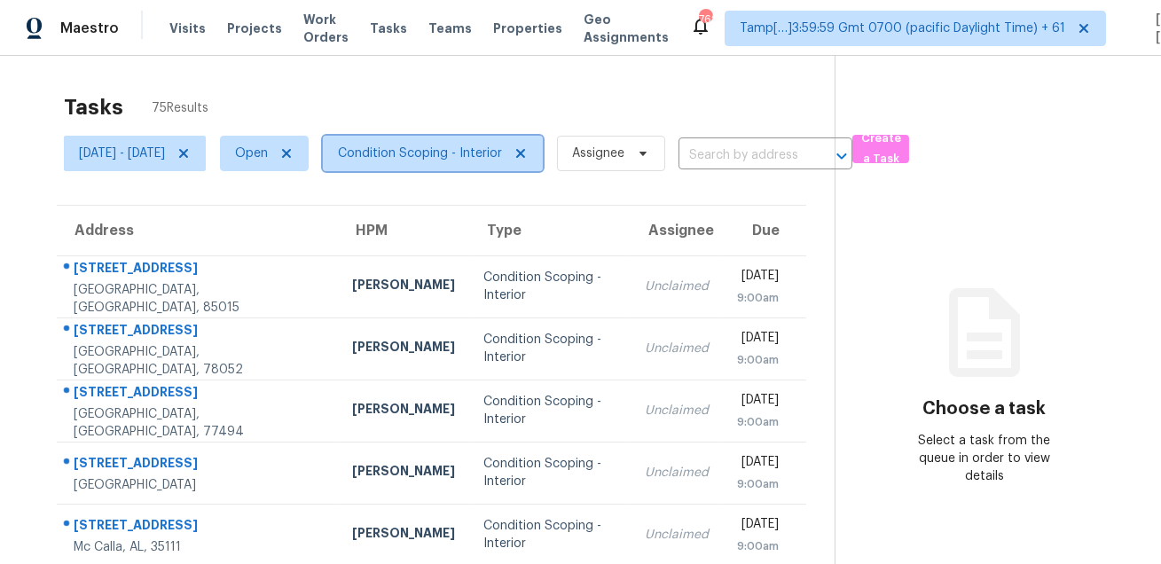
click at [474, 152] on span "Condition Scoping - Interior" at bounding box center [420, 154] width 164 height 18
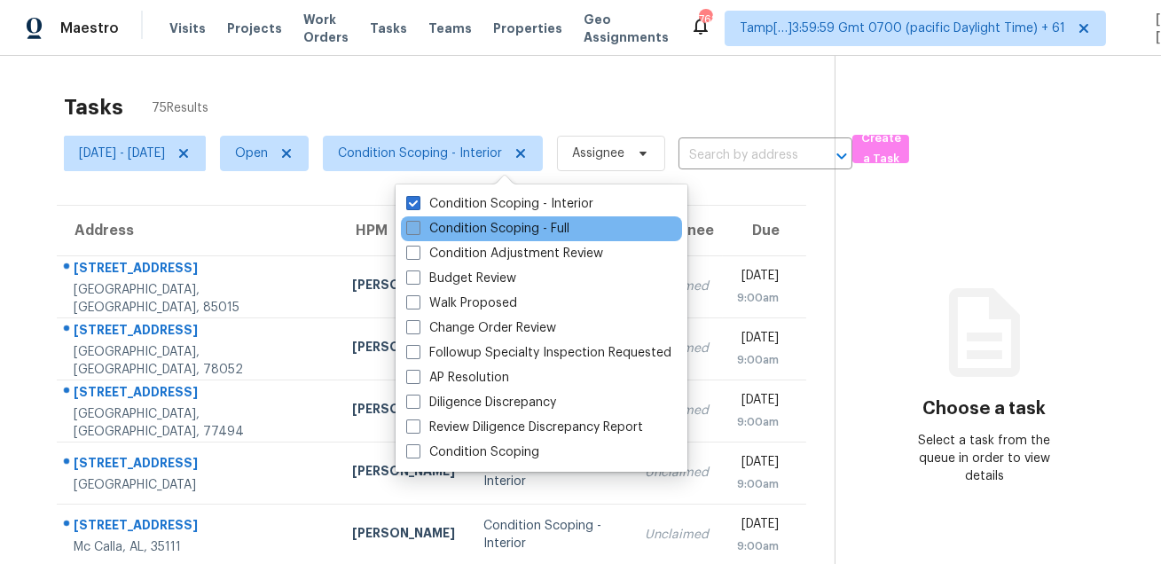
click at [450, 223] on label "Condition Scoping - Full" at bounding box center [487, 229] width 163 height 18
click at [418, 223] on input "Condition Scoping - Full" at bounding box center [412, 226] width 12 height 12
checkbox input "true"
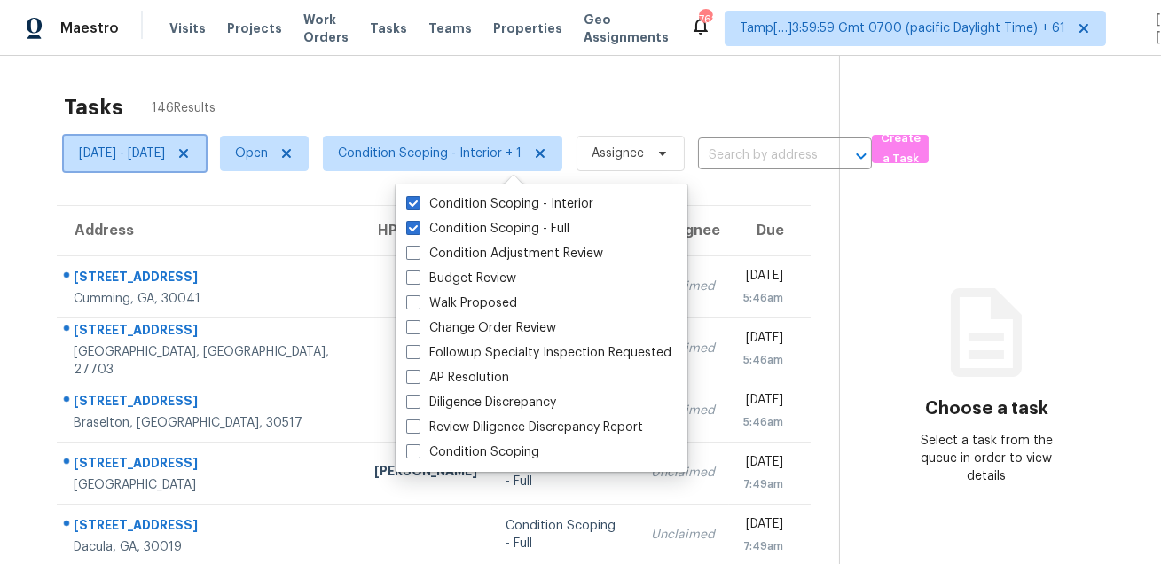
click at [191, 158] on icon at bounding box center [183, 153] width 14 height 14
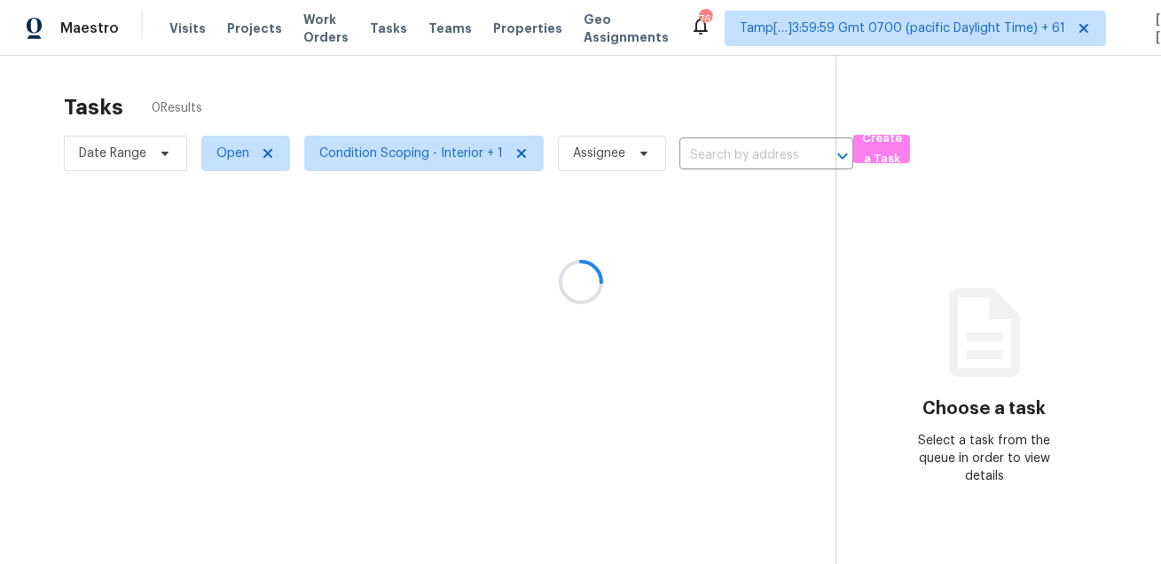
click at [325, 95] on div at bounding box center [580, 282] width 1161 height 564
click at [230, 152] on div at bounding box center [580, 282] width 1161 height 564
click at [230, 152] on span "Open" at bounding box center [232, 154] width 33 height 18
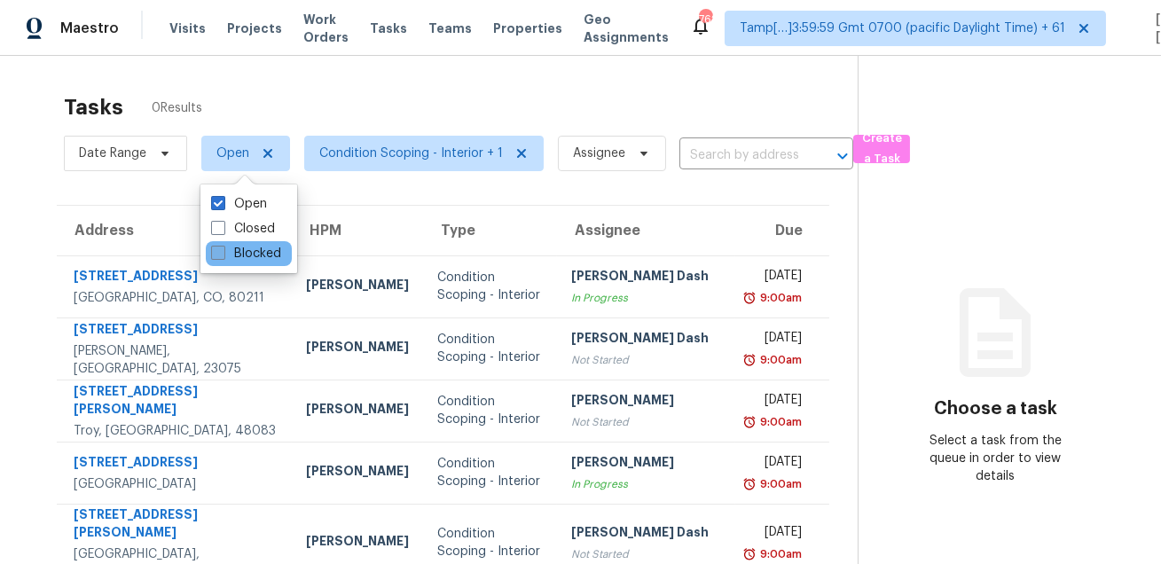
click at [241, 254] on label "Blocked" at bounding box center [246, 254] width 70 height 18
click at [223, 254] on input "Blocked" at bounding box center [217, 251] width 12 height 12
checkbox input "true"
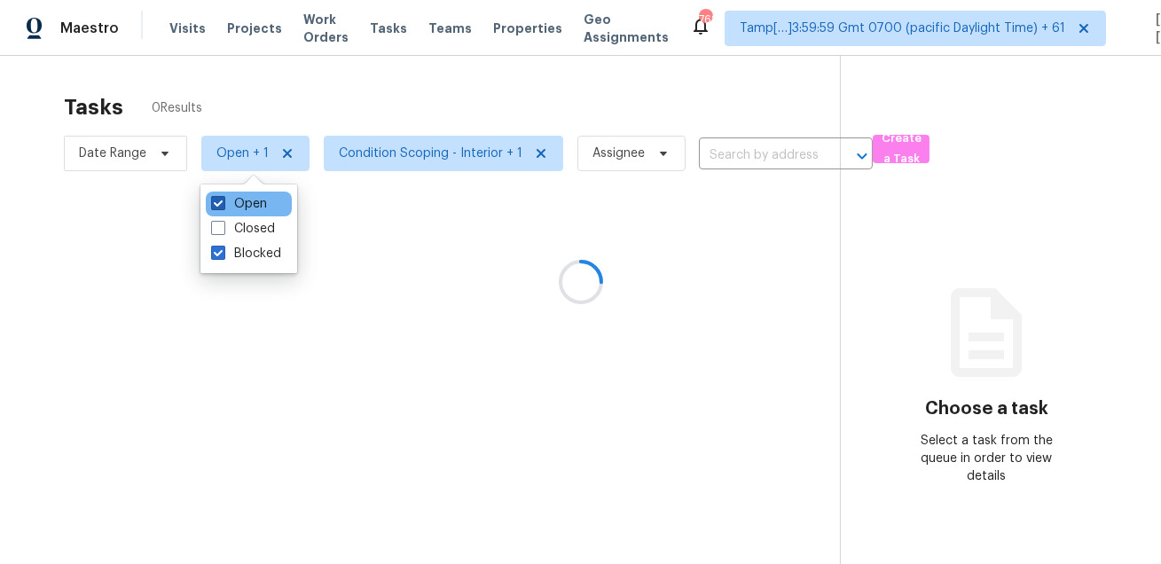
click at [232, 205] on label "Open" at bounding box center [239, 204] width 56 height 18
click at [223, 205] on input "Open" at bounding box center [217, 201] width 12 height 12
checkbox input "false"
click at [352, 113] on div at bounding box center [580, 282] width 1161 height 564
